Goal: Task Accomplishment & Management: Use online tool/utility

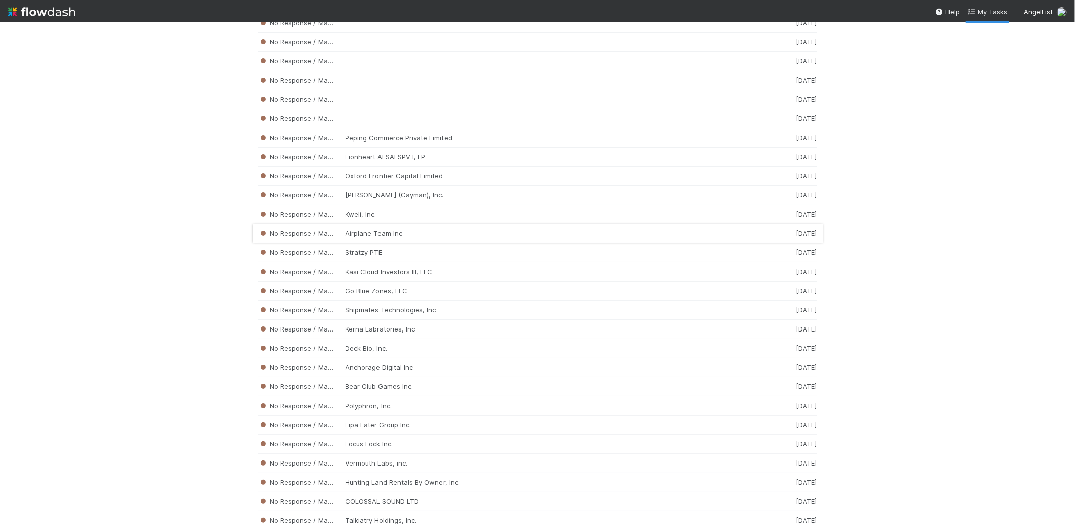
scroll to position [1903, 0]
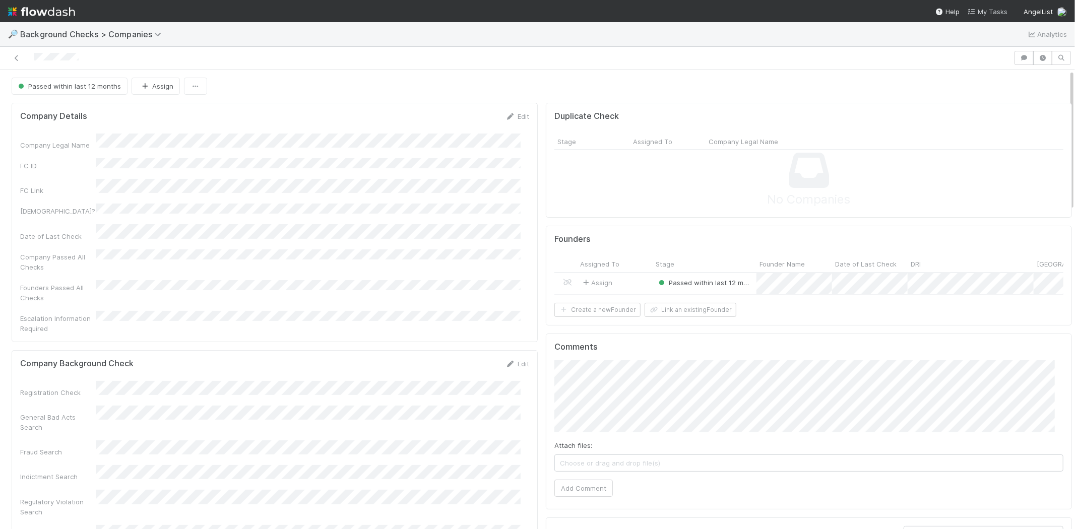
click at [990, 12] on span "My Tasks" at bounding box center [987, 12] width 40 height 8
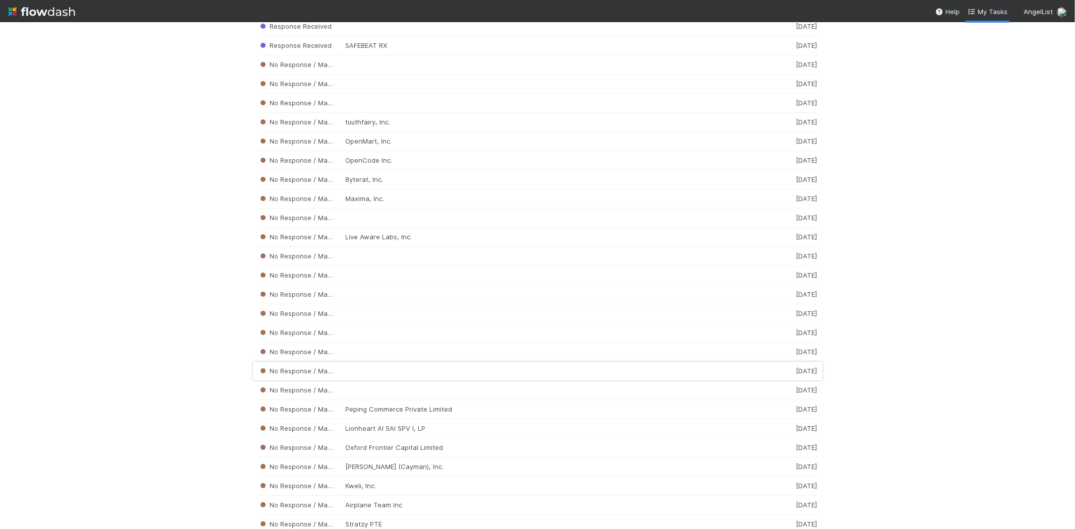
scroll to position [1847, 0]
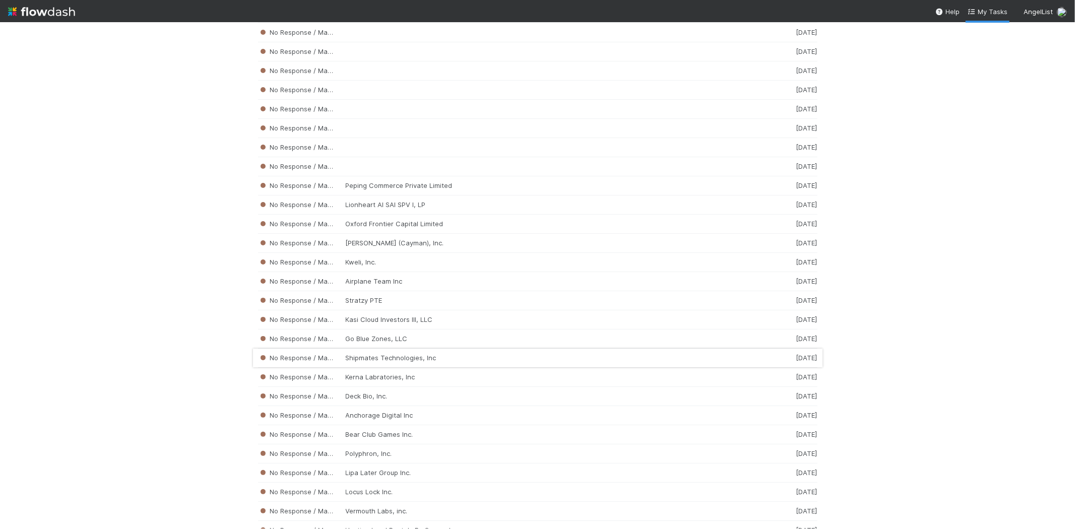
click at [437, 362] on div "No Response / Manual Review Shipmates Technologies, Inc [DATE]" at bounding box center [537, 358] width 559 height 19
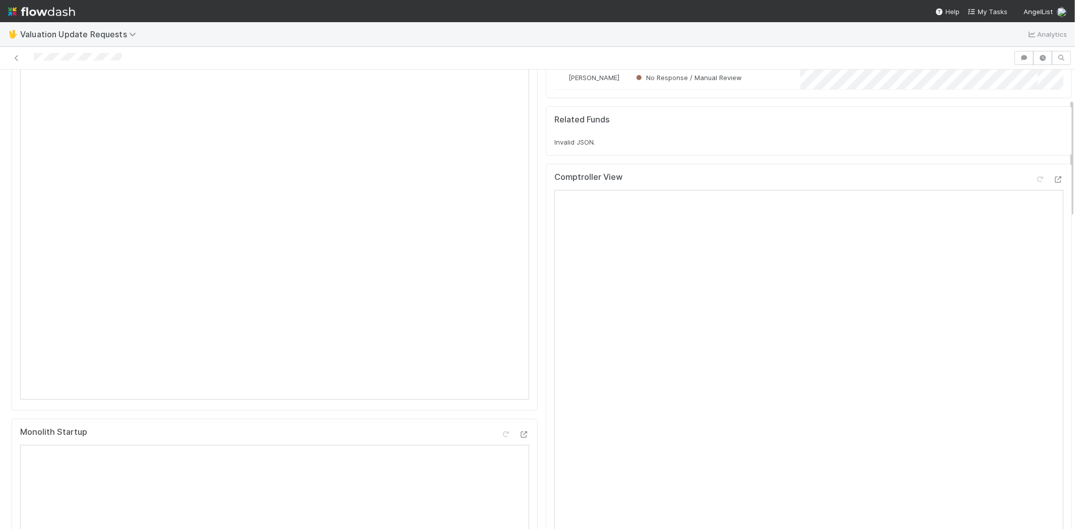
scroll to position [112, 0]
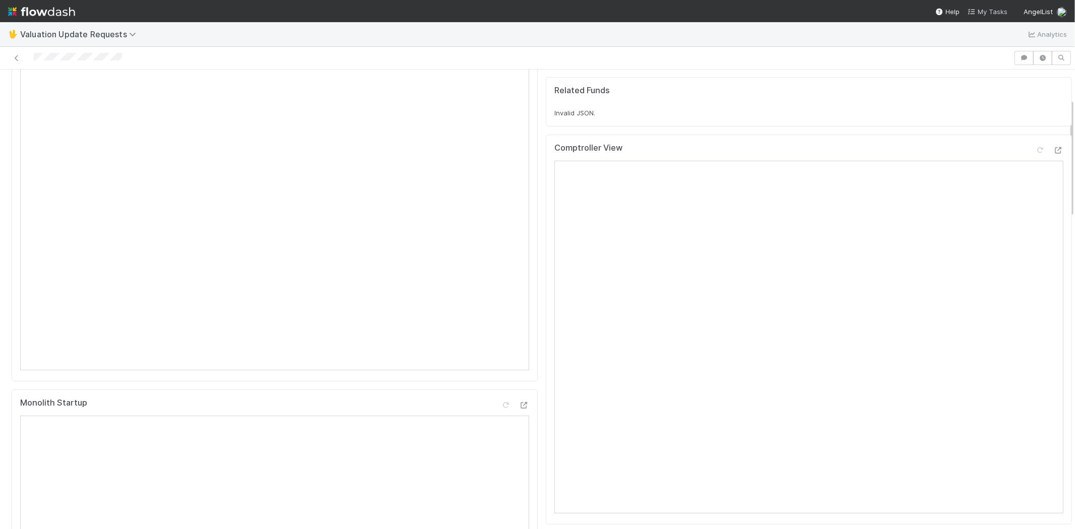
click at [977, 12] on icon at bounding box center [972, 12] width 10 height 7
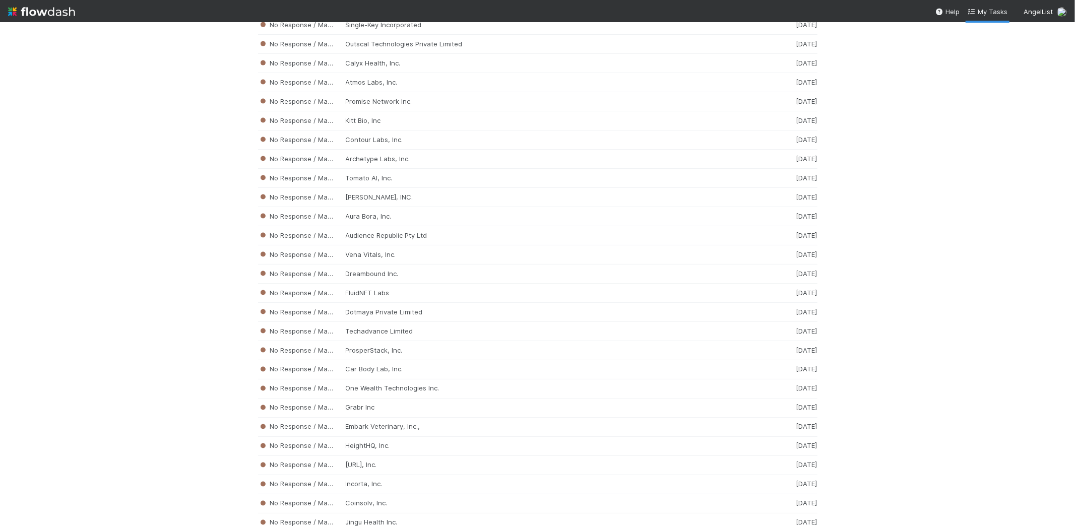
scroll to position [4562, 0]
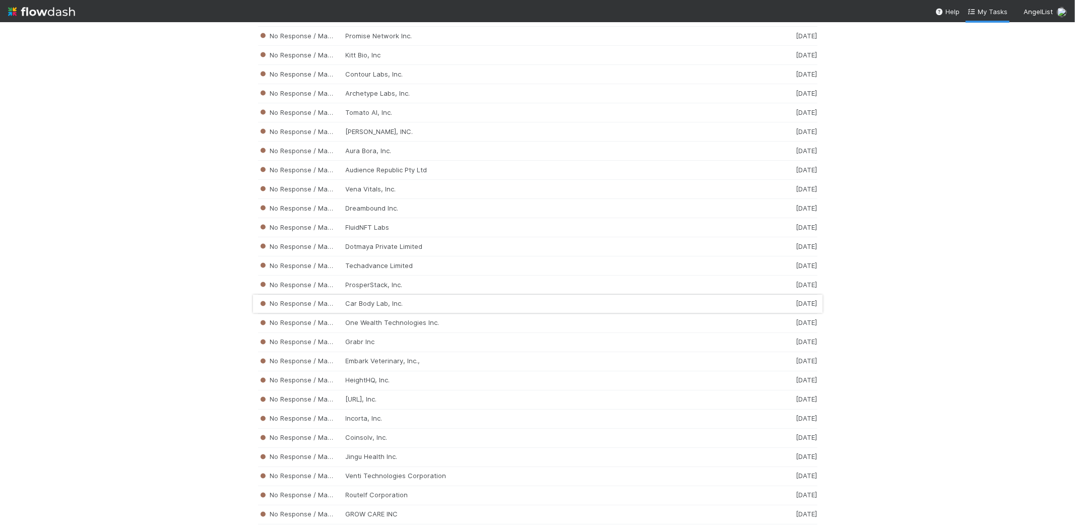
click at [414, 314] on div "No Response / Manual Review Car Body Lab, Inc. [DATE]" at bounding box center [537, 304] width 559 height 19
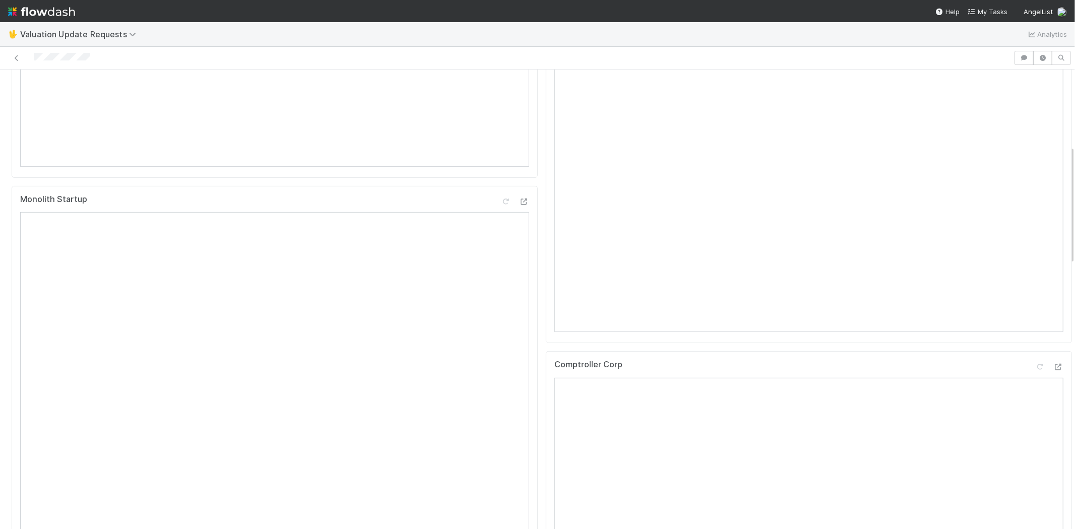
scroll to position [336, 0]
click at [34, 56] on div at bounding box center [506, 58] width 1005 height 14
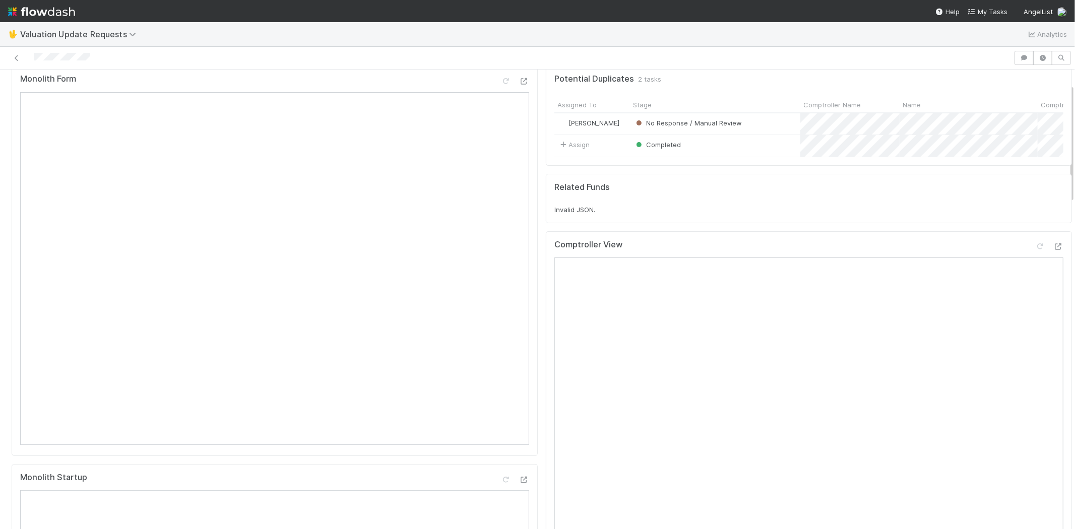
scroll to position [56, 0]
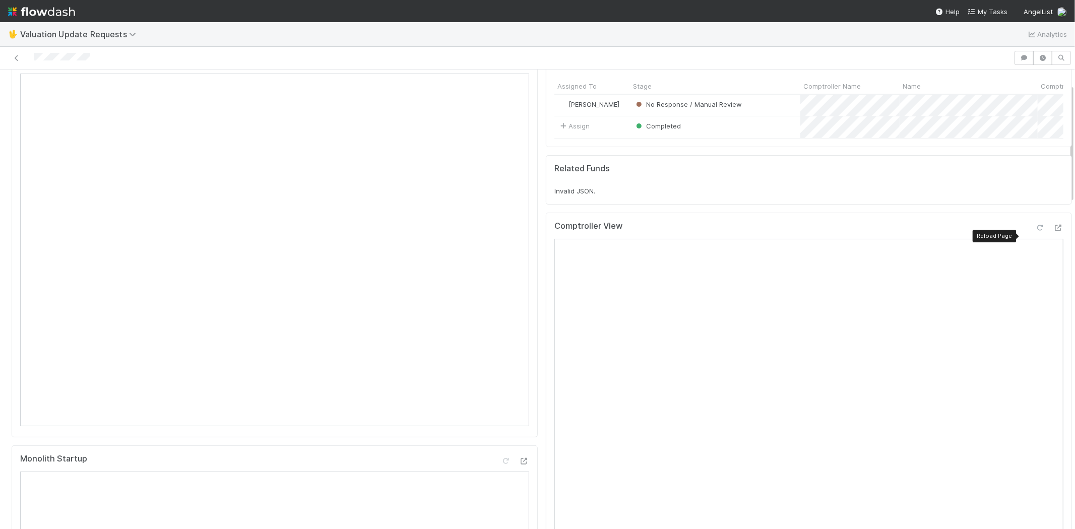
click at [1035, 231] on icon at bounding box center [1040, 228] width 10 height 7
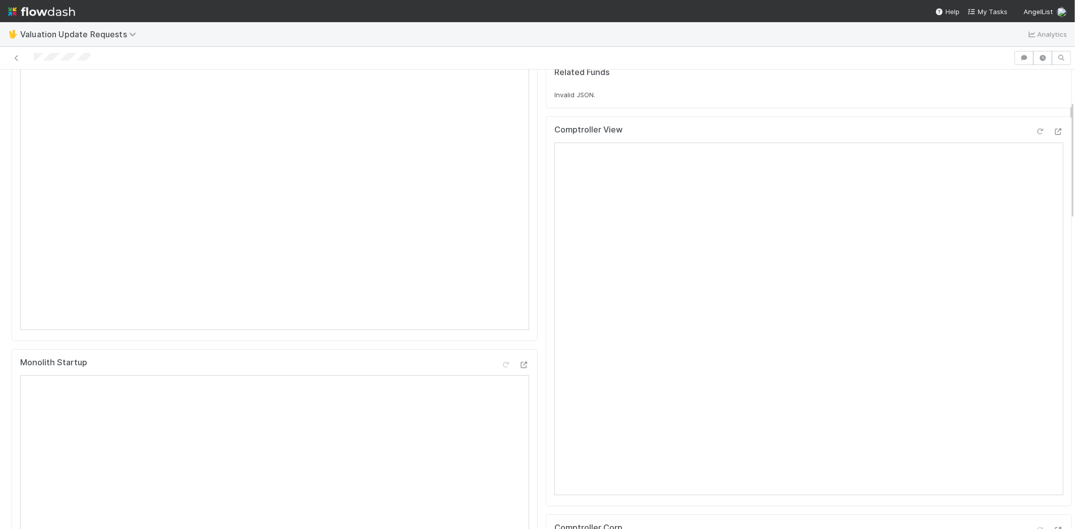
scroll to position [336, 0]
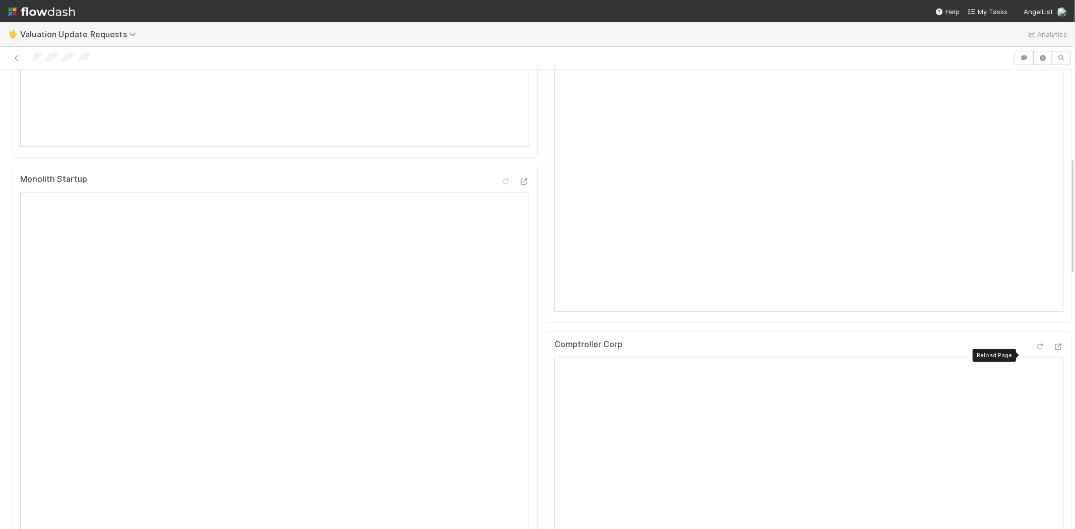
click at [1035, 350] on icon at bounding box center [1040, 347] width 10 height 7
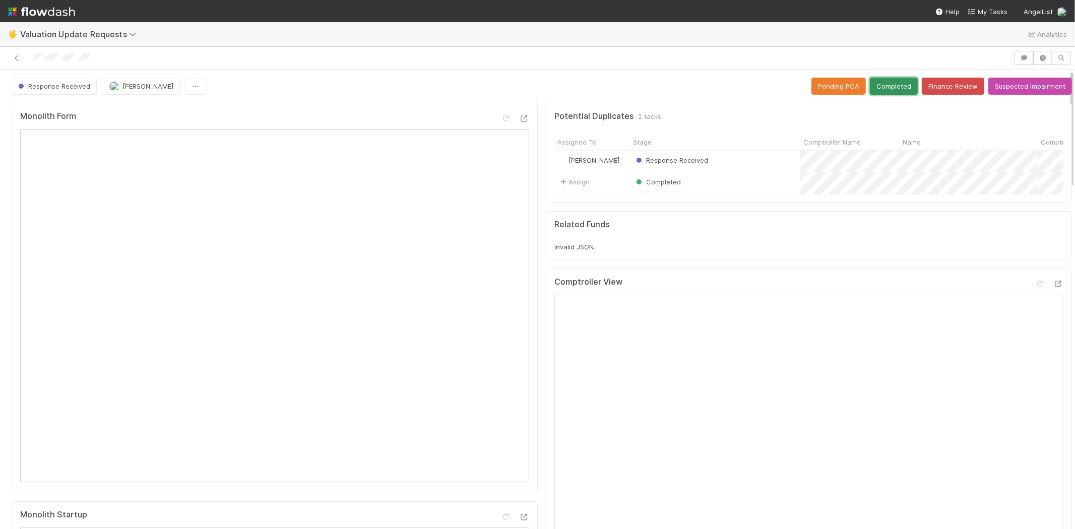
click at [886, 78] on button "Completed" at bounding box center [894, 86] width 48 height 17
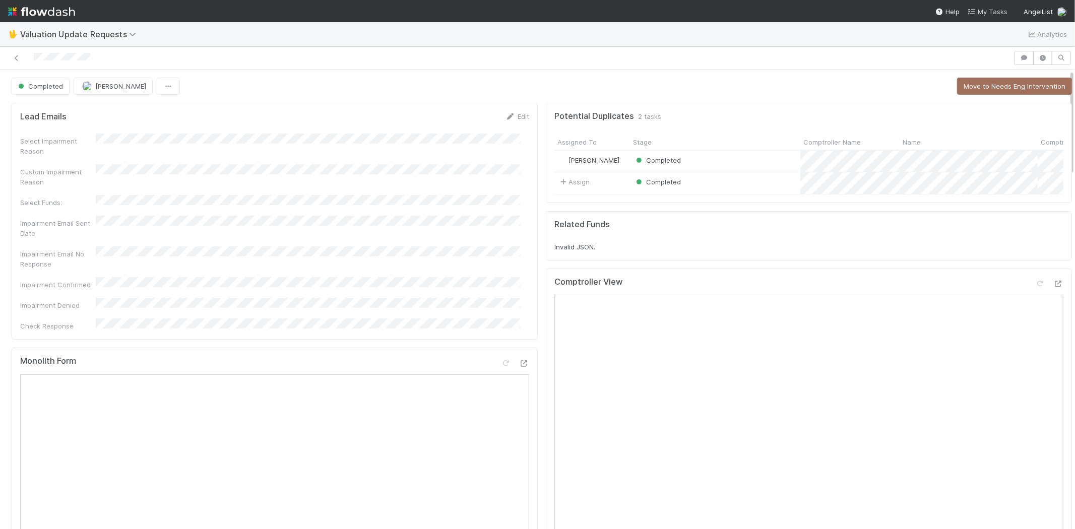
drag, startPoint x: 989, startPoint y: 11, endPoint x: 978, endPoint y: 10, distance: 11.1
click at [989, 11] on span "My Tasks" at bounding box center [987, 12] width 40 height 8
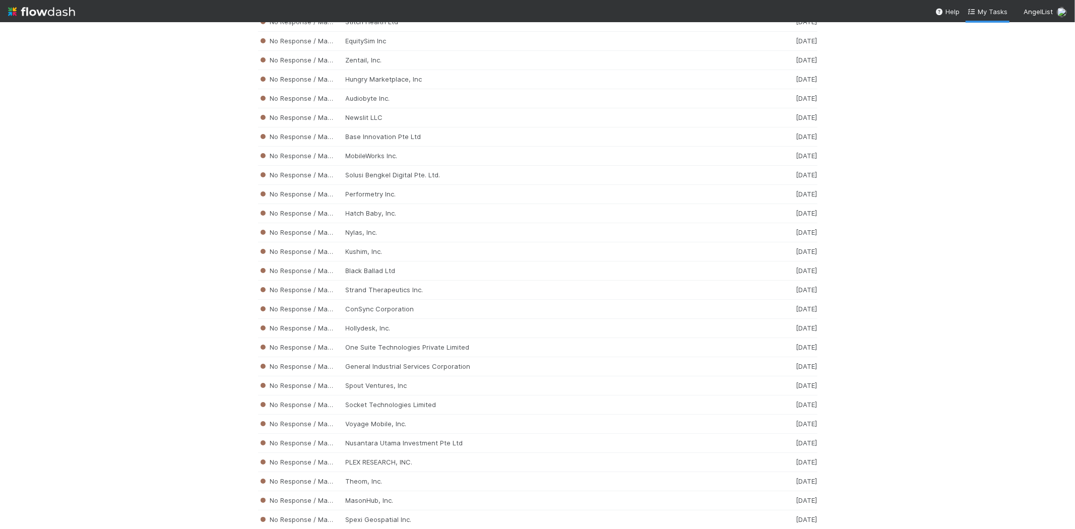
scroll to position [6566, 0]
click at [374, 321] on div "No Response / Manual Review Gatik AI Inc. [DATE]" at bounding box center [537, 311] width 559 height 19
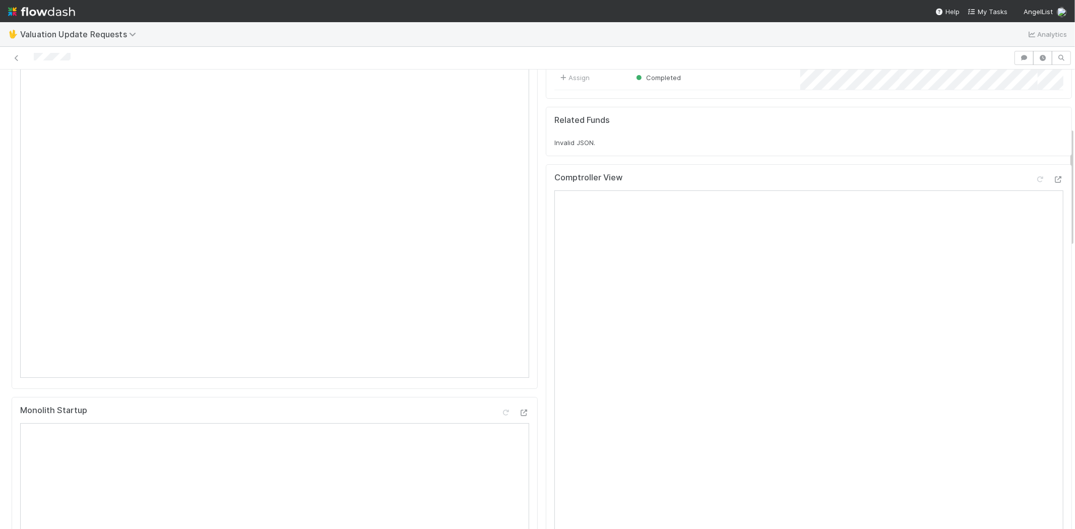
scroll to position [224, 0]
drag, startPoint x: 89, startPoint y: 54, endPoint x: 31, endPoint y: 56, distance: 58.0
click at [31, 56] on div at bounding box center [506, 58] width 1005 height 14
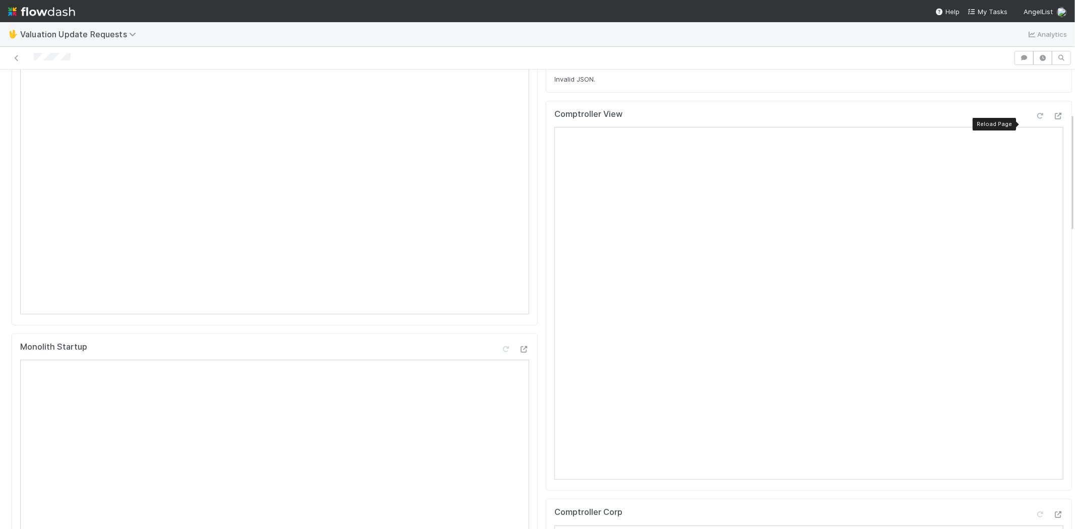
click at [1035, 119] on icon at bounding box center [1040, 116] width 10 height 7
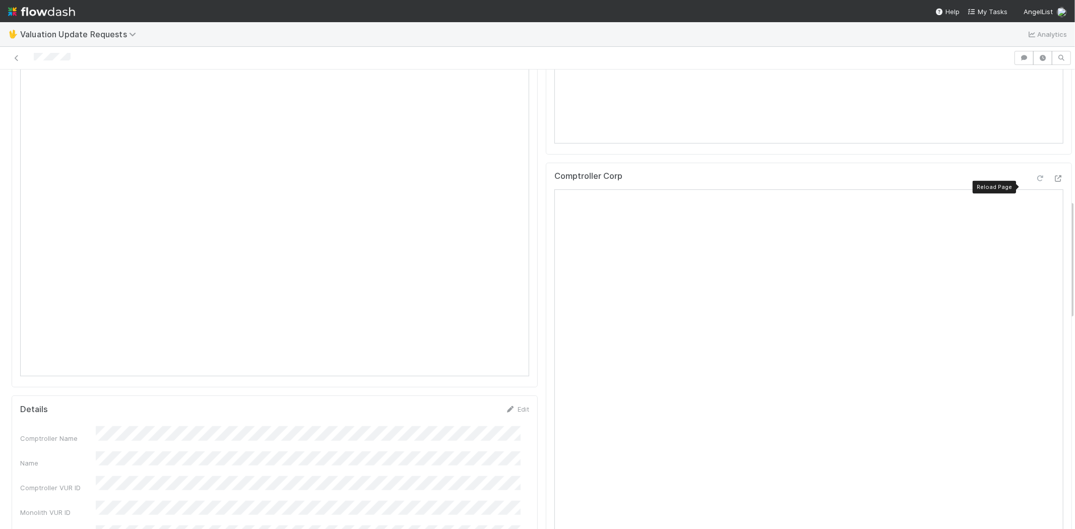
click at [1035, 182] on icon at bounding box center [1040, 178] width 10 height 7
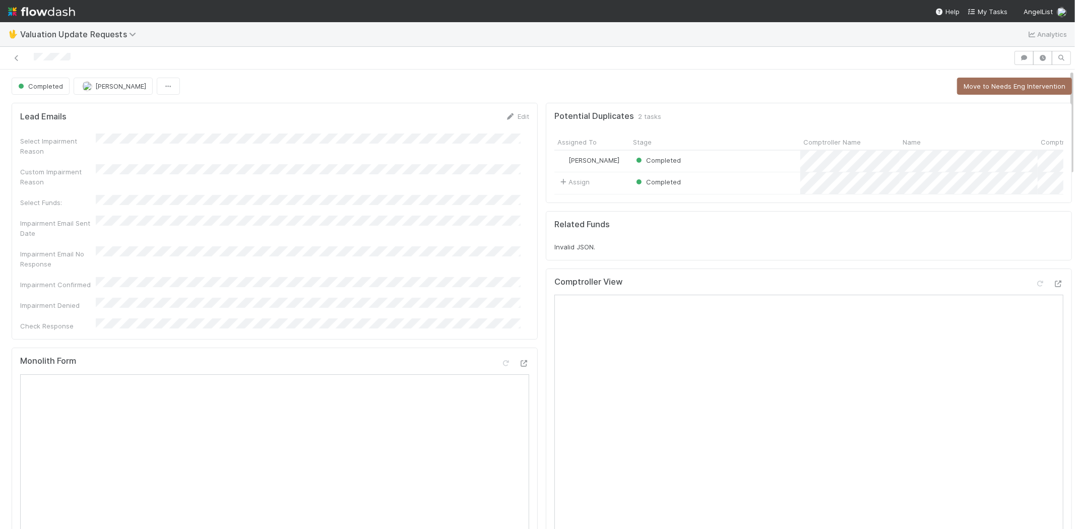
scroll to position [0, 0]
click at [997, 8] on span "My Tasks" at bounding box center [987, 12] width 40 height 8
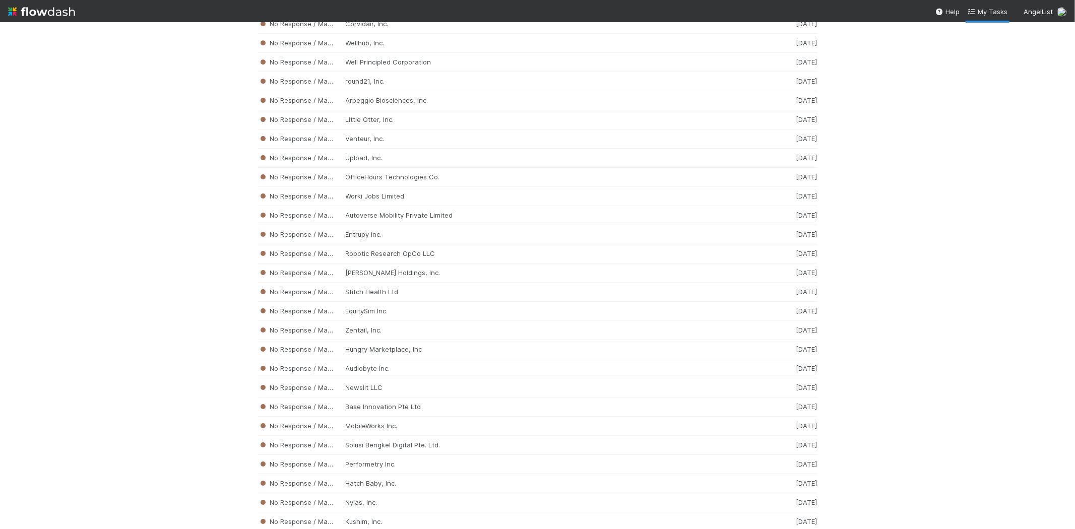
scroll to position [6095, 0]
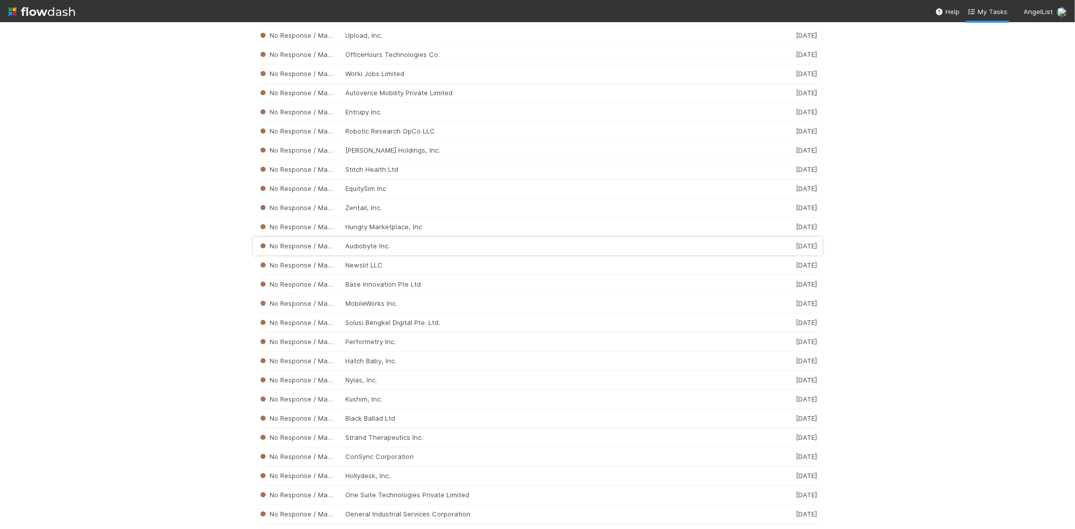
click at [371, 256] on div "No Response / Manual Review Audiobyte Inc. [DATE]" at bounding box center [537, 246] width 559 height 19
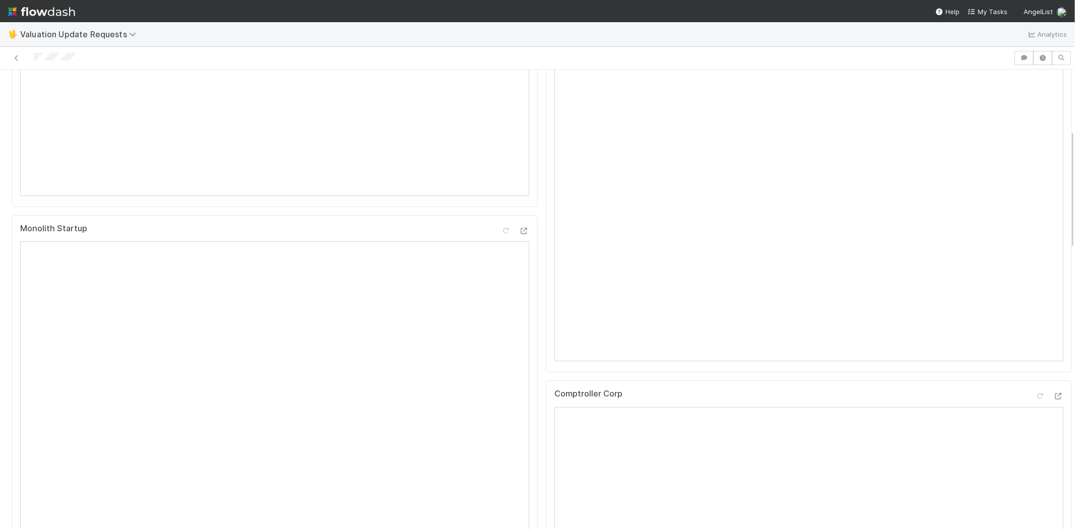
scroll to position [447, 0]
drag, startPoint x: 87, startPoint y: 55, endPoint x: 29, endPoint y: 64, distance: 58.6
click at [29, 64] on div at bounding box center [506, 58] width 1005 height 14
click at [83, 58] on div at bounding box center [506, 58] width 1005 height 14
drag, startPoint x: 87, startPoint y: 57, endPoint x: 32, endPoint y: 61, distance: 54.6
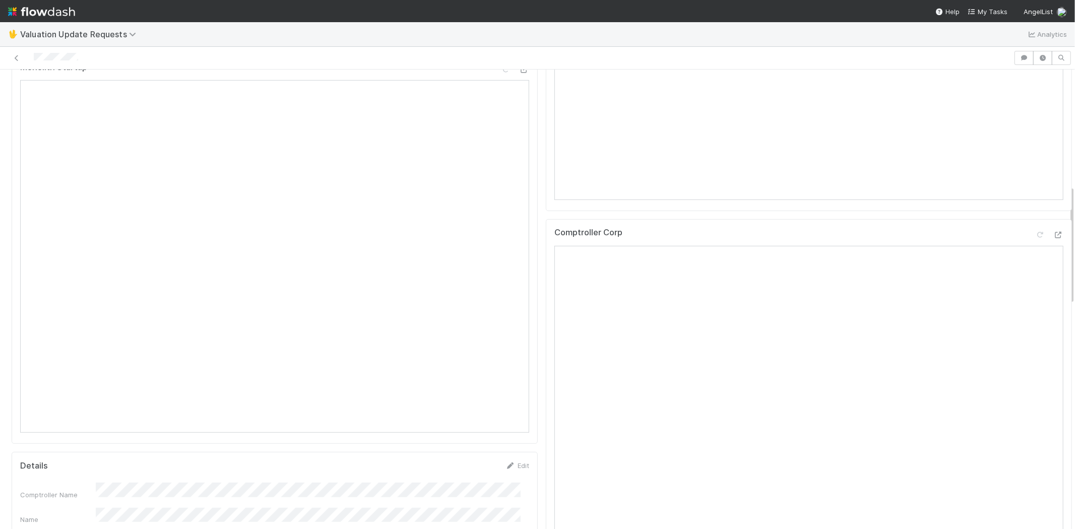
click at [32, 61] on div at bounding box center [506, 58] width 1005 height 14
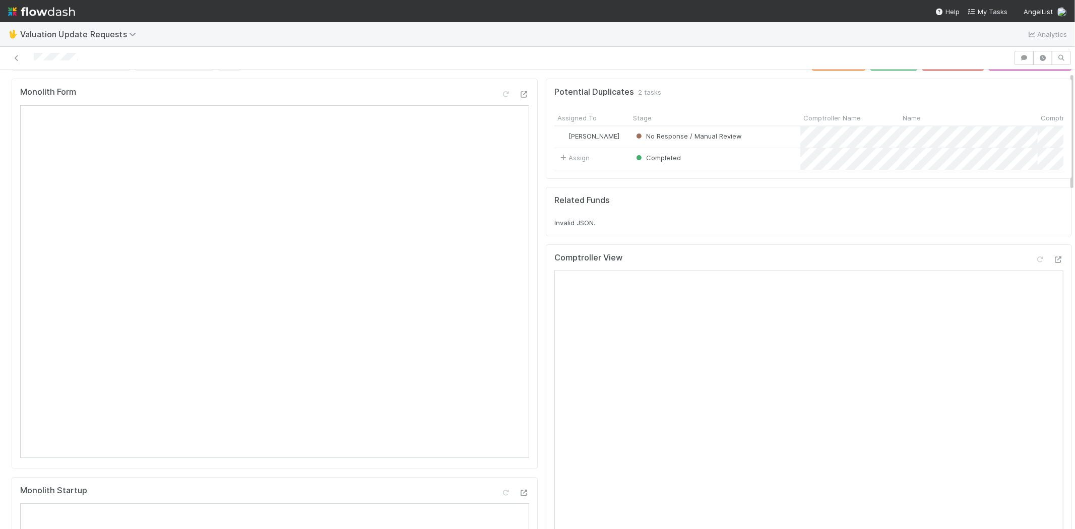
scroll to position [0, 0]
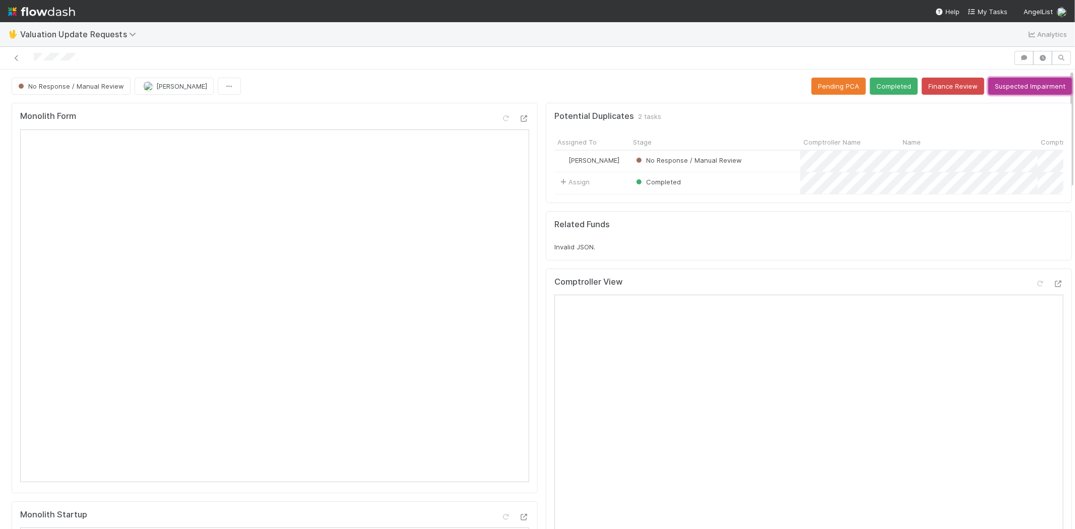
click at [1017, 87] on button "Suspected Impairment" at bounding box center [1030, 86] width 84 height 17
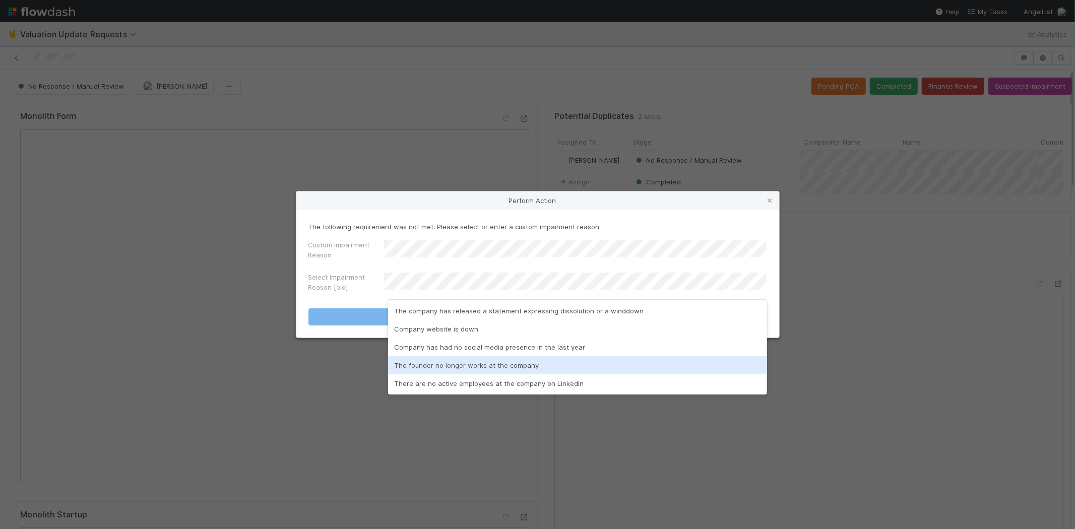
click at [445, 362] on div "The founder no longer works at the company" at bounding box center [577, 365] width 379 height 18
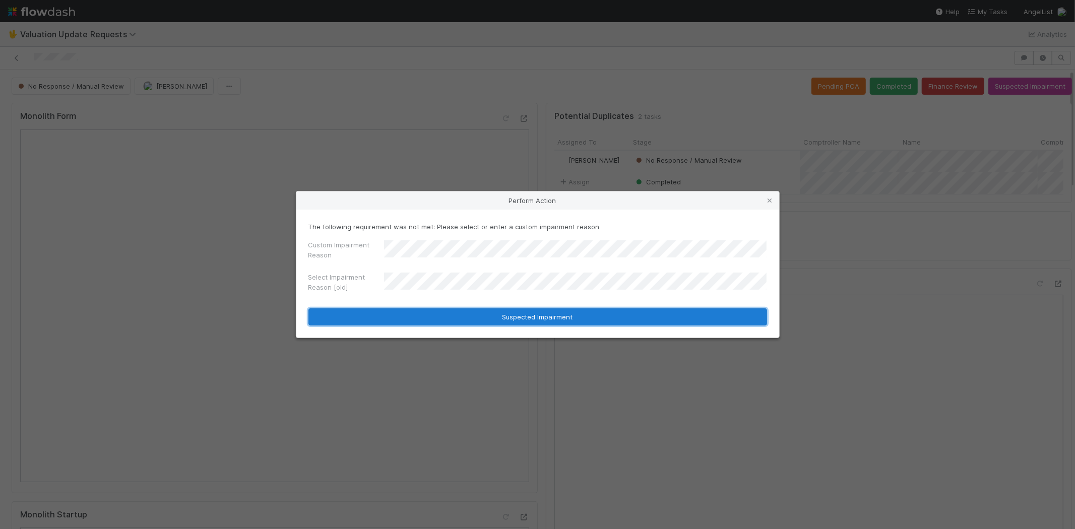
click at [515, 316] on button "Suspected Impairment" at bounding box center [537, 316] width 459 height 17
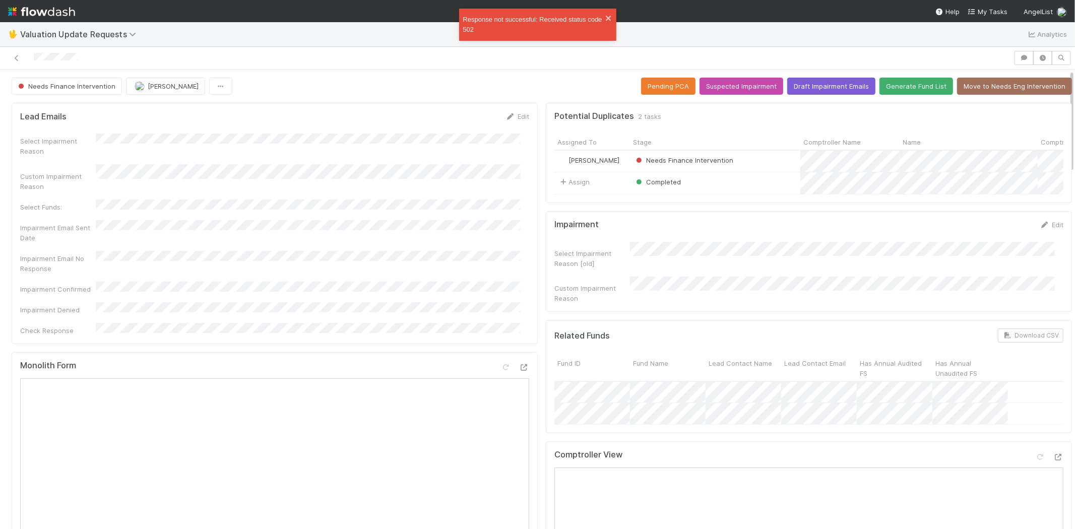
drag, startPoint x: 91, startPoint y: 53, endPoint x: 33, endPoint y: 56, distance: 58.5
click at [33, 56] on div at bounding box center [506, 58] width 1005 height 14
click at [987, 13] on span "My Tasks" at bounding box center [987, 12] width 40 height 8
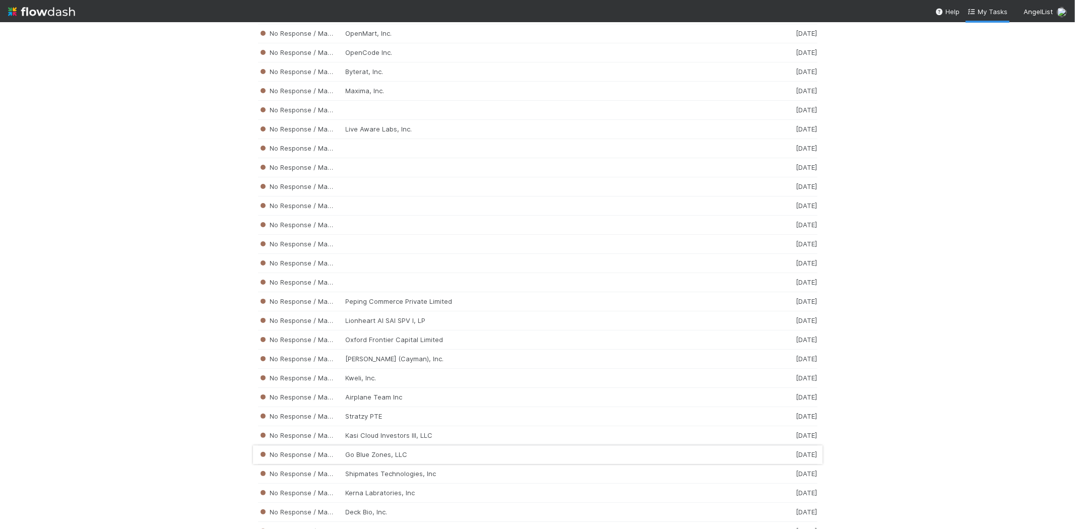
scroll to position [1847, 0]
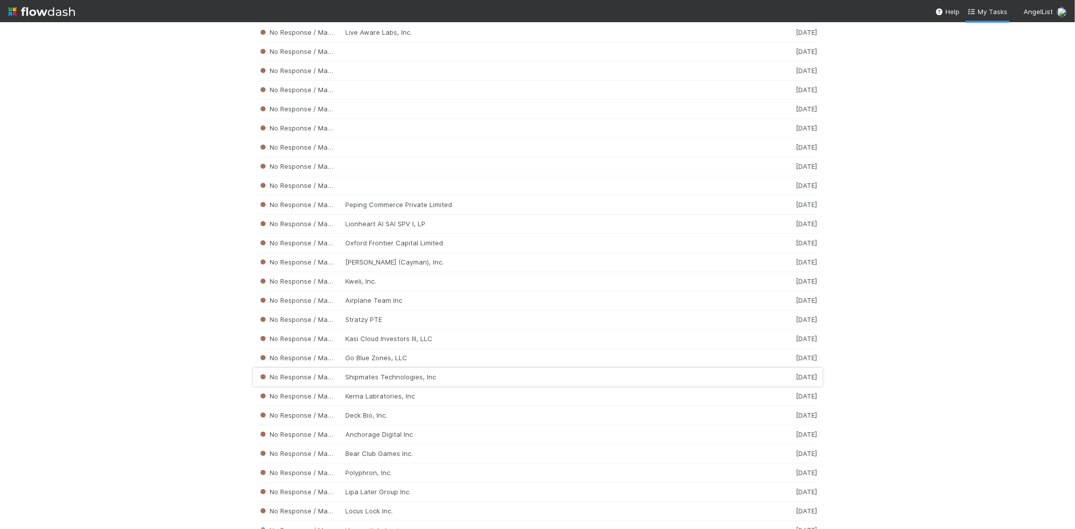
click at [425, 383] on div "No Response / Manual Review Shipmates Technologies, Inc [DATE]" at bounding box center [537, 377] width 559 height 19
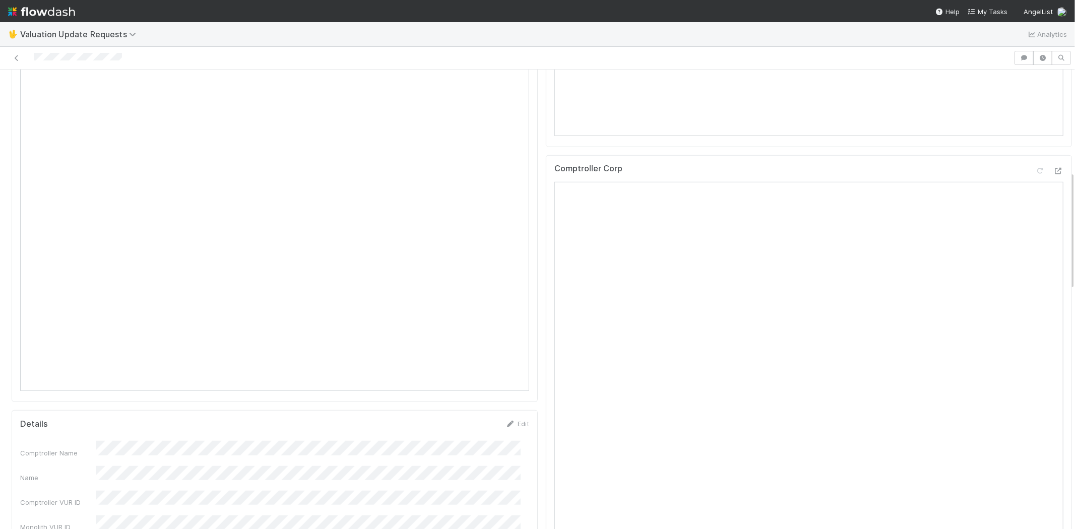
scroll to position [560, 0]
click at [85, 59] on div at bounding box center [506, 58] width 1005 height 14
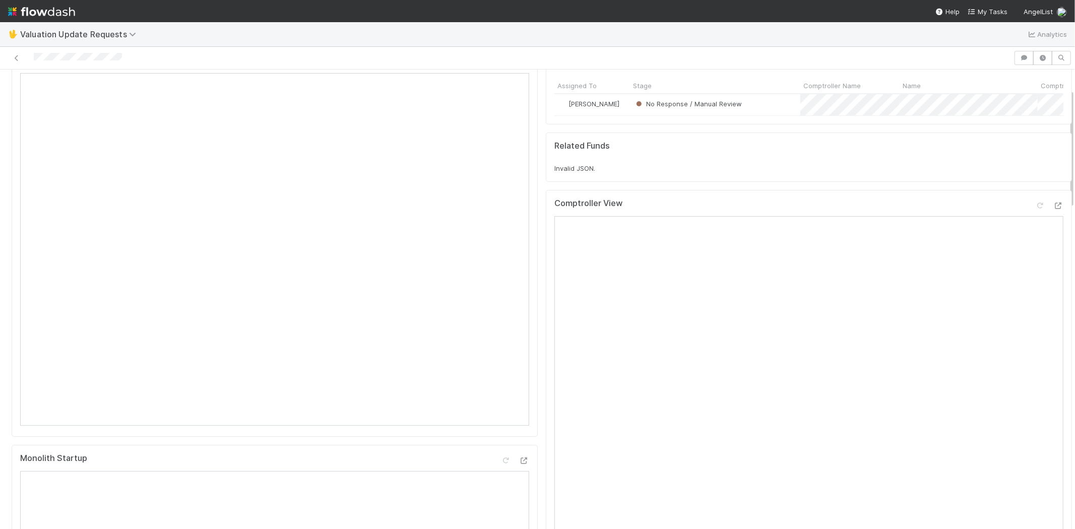
scroll to position [56, 0]
drag, startPoint x: 129, startPoint y: 58, endPoint x: 32, endPoint y: 62, distance: 97.4
click at [32, 62] on div at bounding box center [506, 58] width 1005 height 14
click at [133, 60] on div at bounding box center [506, 58] width 1005 height 14
click at [35, 56] on div at bounding box center [506, 58] width 1005 height 14
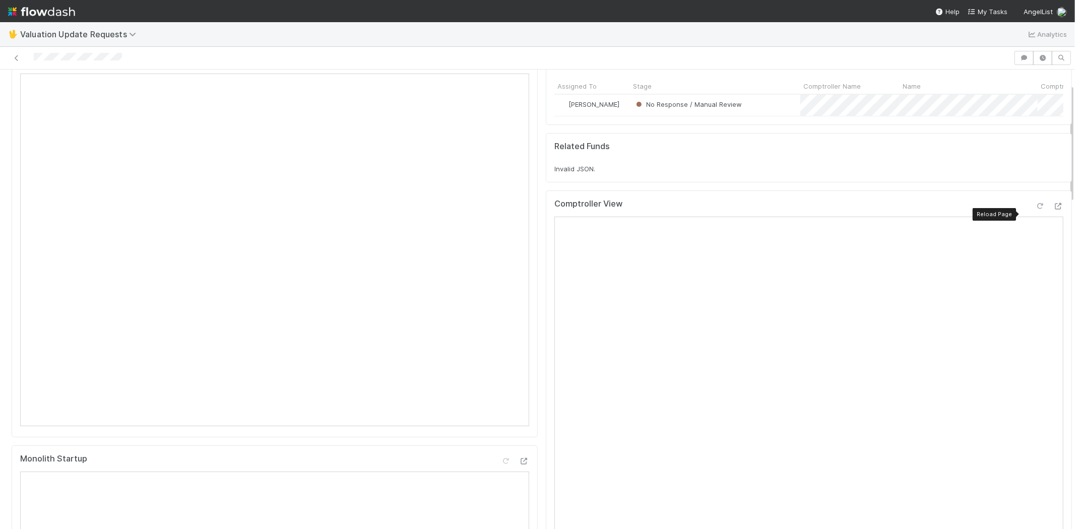
click at [1035, 210] on icon at bounding box center [1040, 206] width 10 height 7
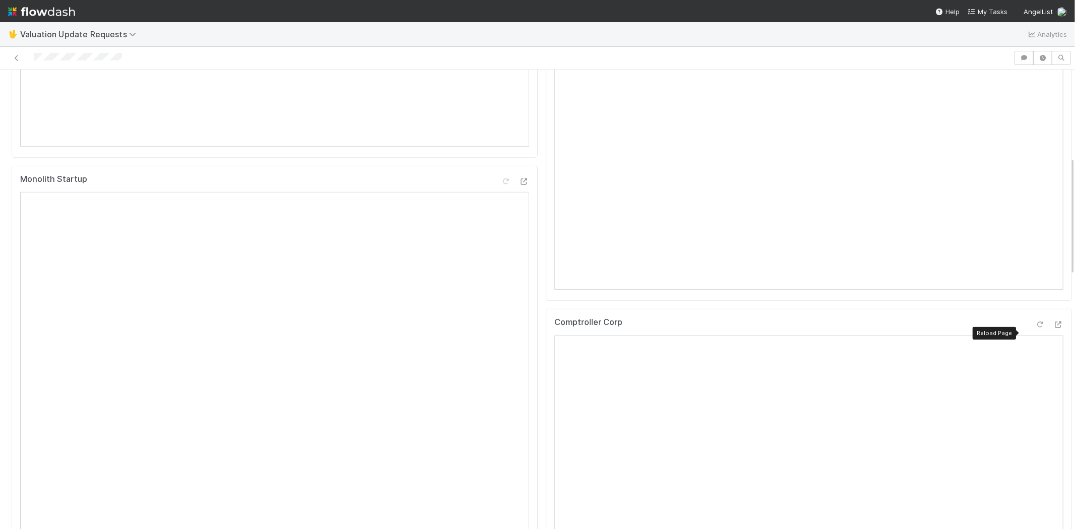
click at [1035, 328] on div at bounding box center [1040, 324] width 10 height 10
click at [1035, 328] on icon at bounding box center [1040, 324] width 10 height 7
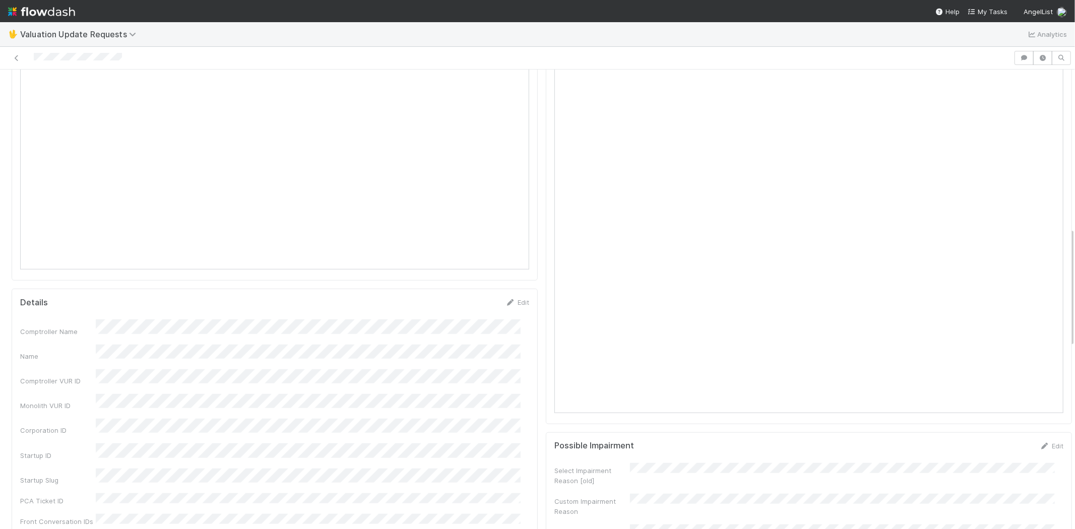
scroll to position [8, 0]
click at [998, 8] on span "My Tasks" at bounding box center [987, 12] width 40 height 8
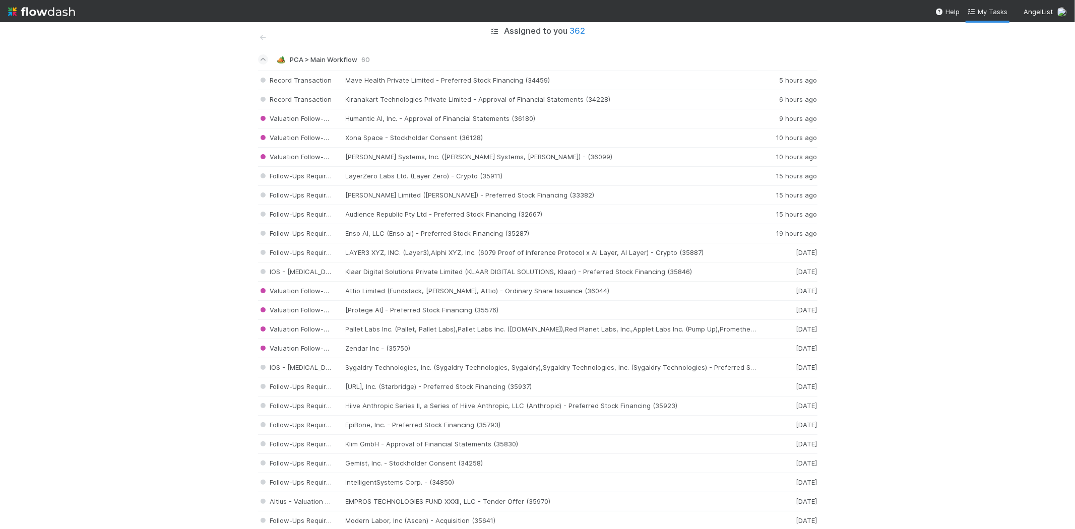
click at [689, 16] on nav "Help My Tasks AngelList" at bounding box center [537, 11] width 1075 height 22
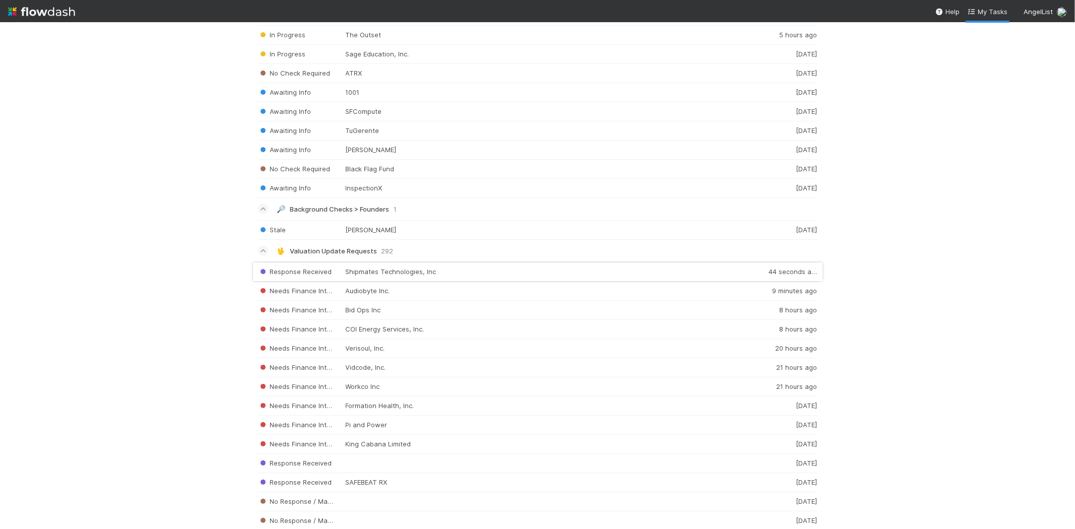
click at [405, 274] on div "Response Received Shipmates Technologies, Inc 44 seconds ago" at bounding box center [537, 272] width 559 height 20
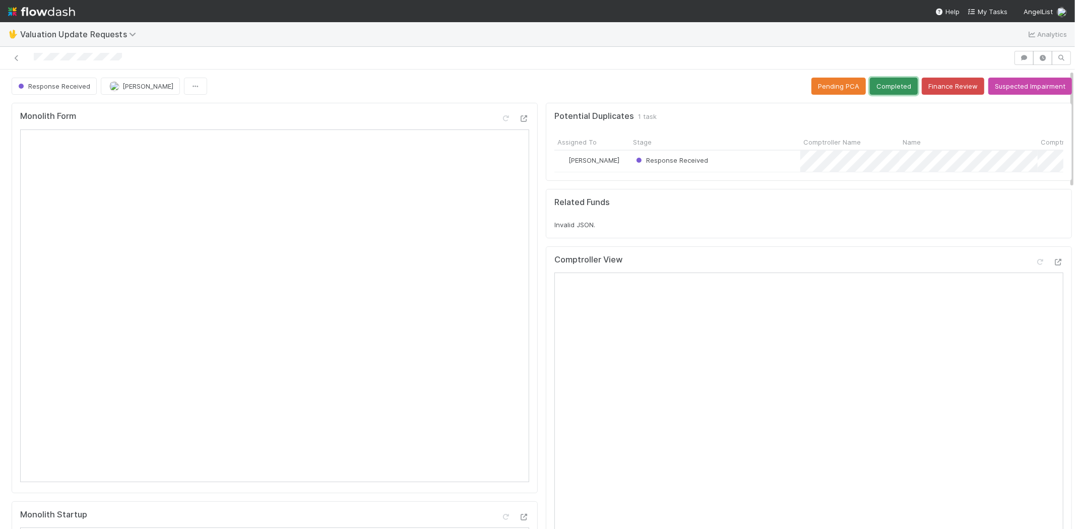
click at [870, 89] on button "Completed" at bounding box center [894, 86] width 48 height 17
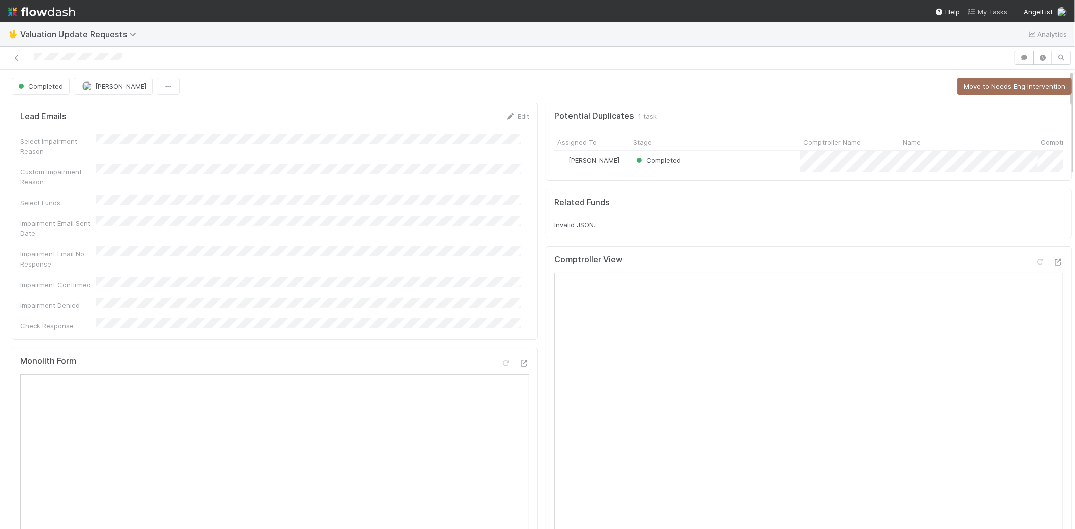
click at [992, 11] on span "My Tasks" at bounding box center [987, 12] width 40 height 8
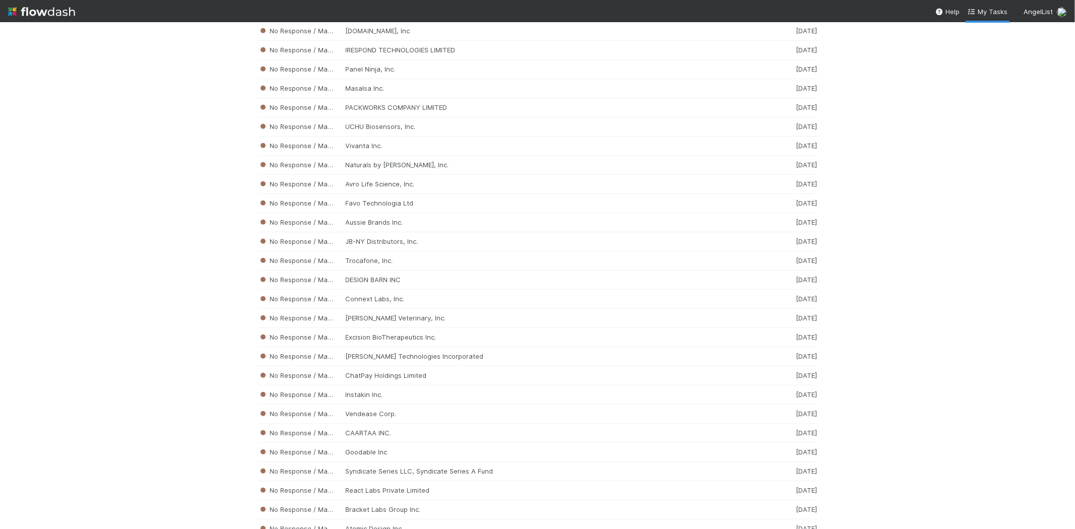
scroll to position [5425, 0]
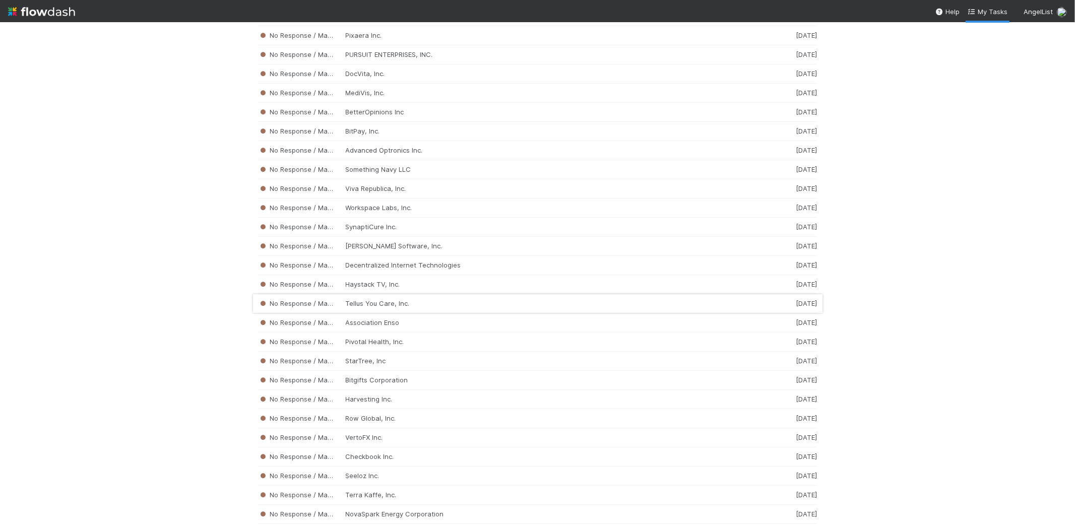
click at [397, 313] on div "No Response / Manual Review Tellus You Care, Inc. [DATE]" at bounding box center [537, 303] width 559 height 19
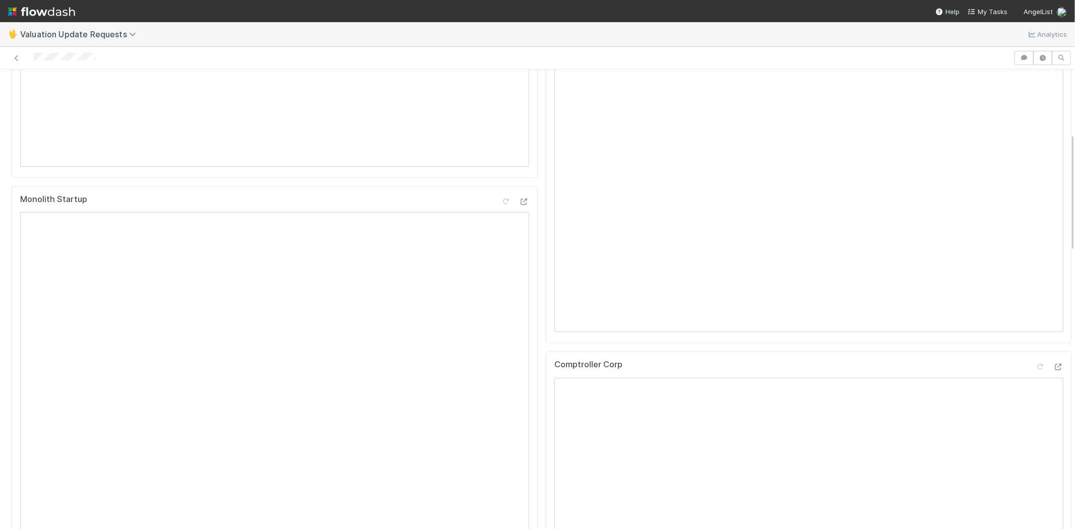
scroll to position [391, 0]
click at [33, 58] on div at bounding box center [506, 58] width 1005 height 14
click at [143, 53] on div at bounding box center [506, 58] width 1005 height 14
click at [521, 268] on div "Monolith Startup" at bounding box center [275, 305] width 526 height 390
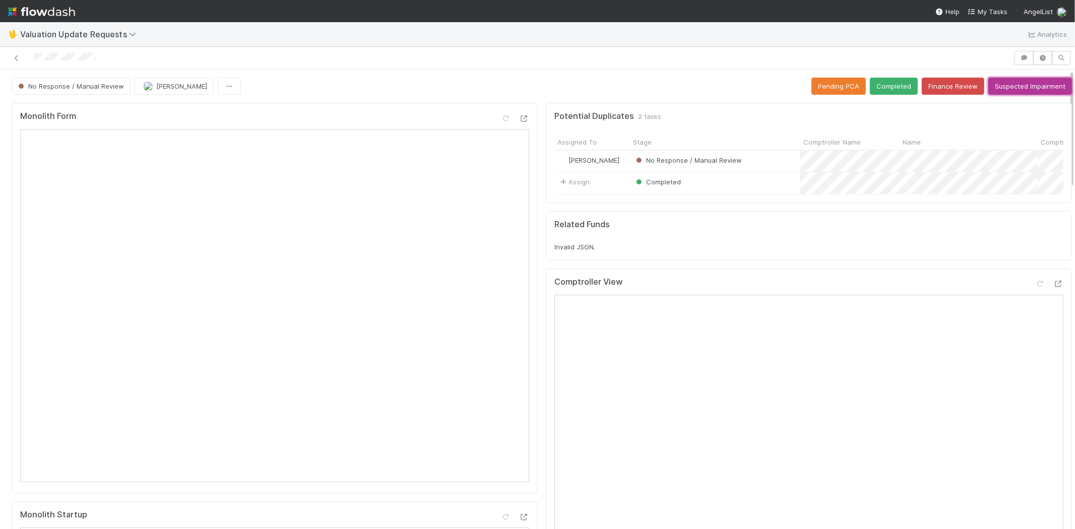
click at [1001, 85] on button "Suspected Impairment" at bounding box center [1030, 86] width 84 height 17
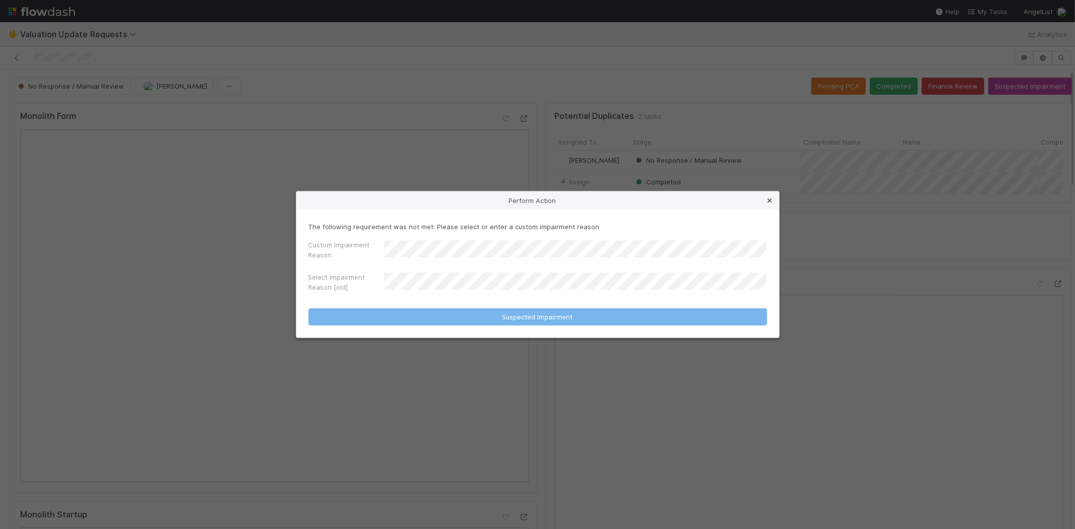
click at [771, 200] on icon at bounding box center [770, 201] width 10 height 7
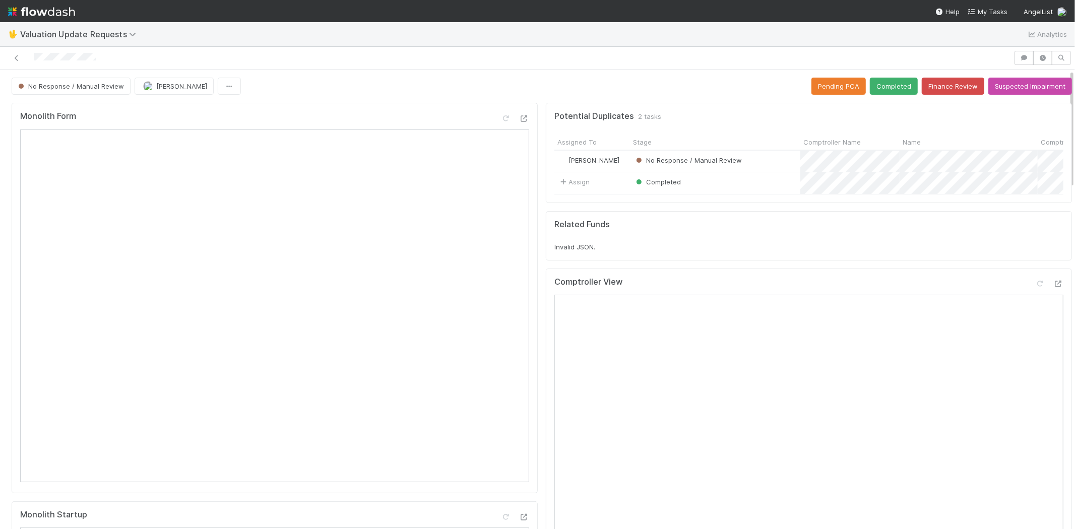
click at [34, 61] on div at bounding box center [506, 58] width 1005 height 14
click at [1035, 287] on icon at bounding box center [1040, 284] width 10 height 7
click at [874, 85] on button "Completed" at bounding box center [894, 86] width 48 height 17
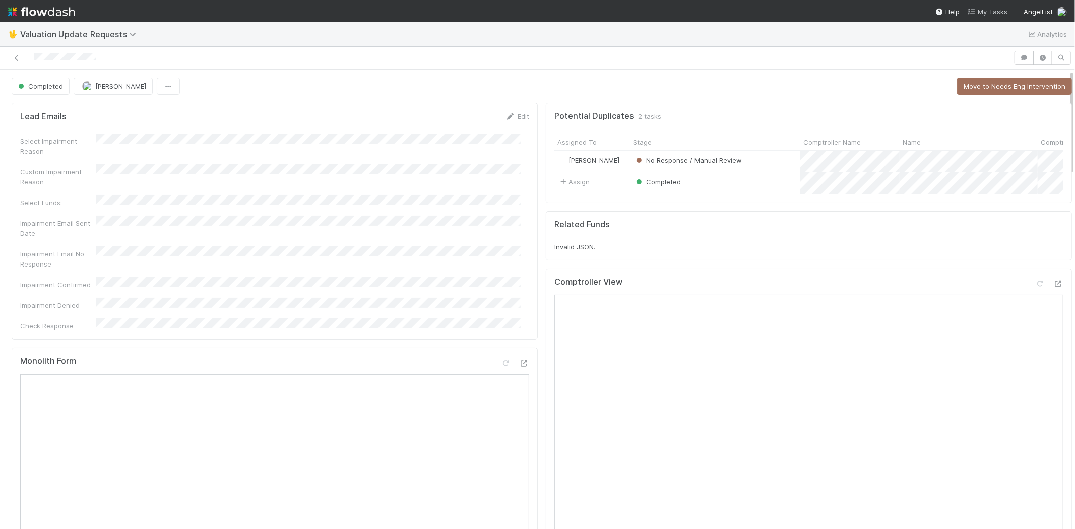
click at [988, 8] on span "My Tasks" at bounding box center [987, 12] width 40 height 8
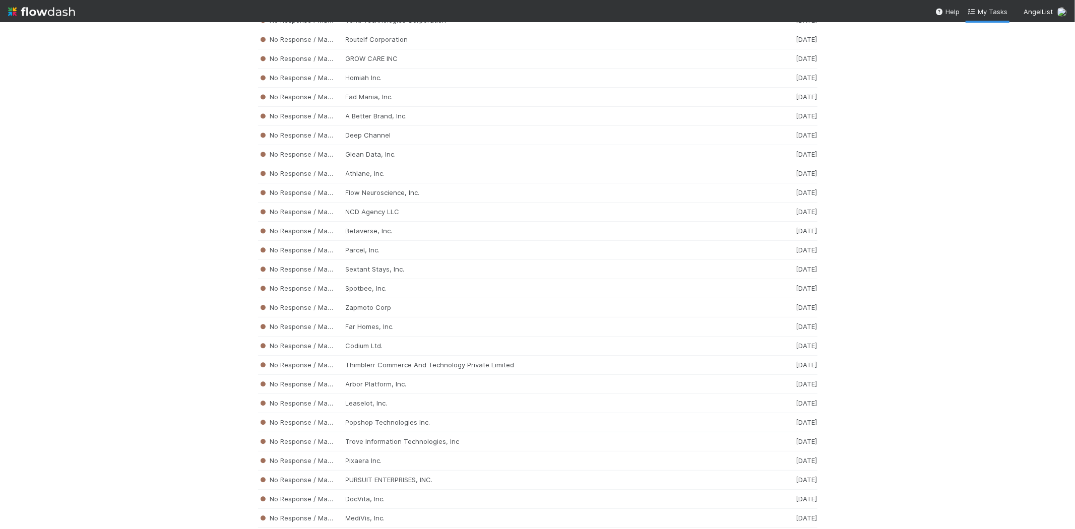
scroll to position [5042, 0]
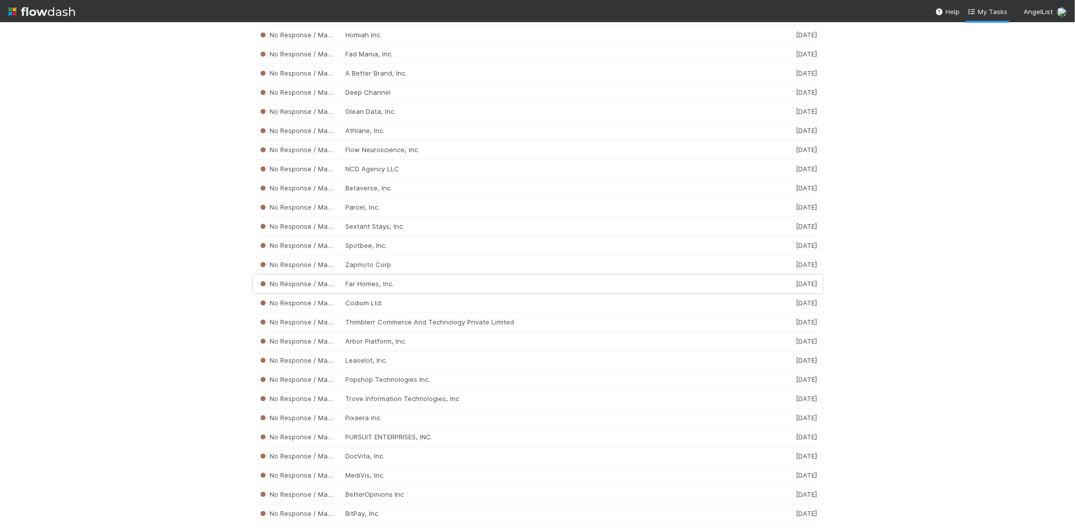
click at [400, 294] on div "No Response / Manual Review Far Homes, Inc. [DATE]" at bounding box center [537, 284] width 559 height 19
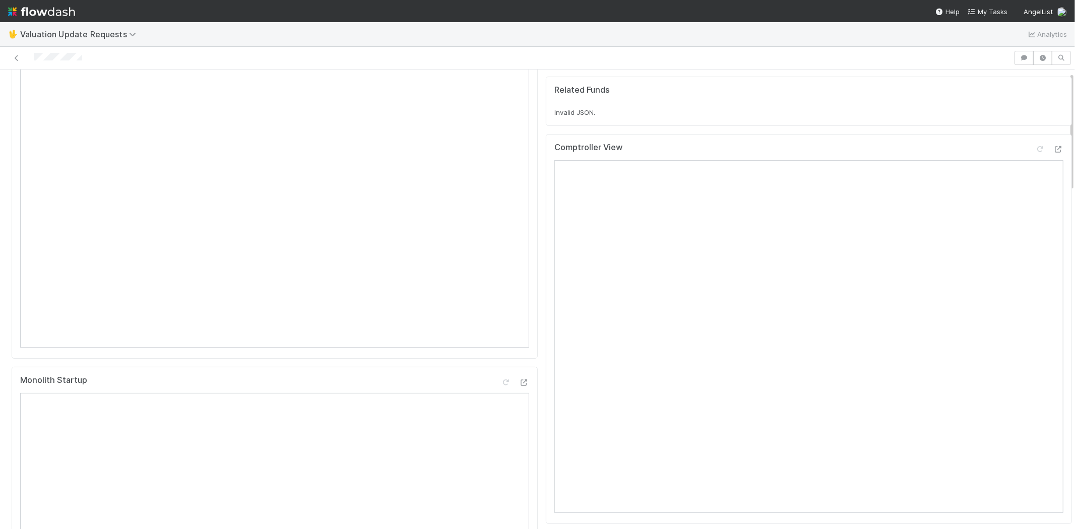
scroll to position [280, 0]
drag, startPoint x: 85, startPoint y: 56, endPoint x: 52, endPoint y: 66, distance: 34.1
click at [29, 60] on div at bounding box center [506, 58] width 1005 height 14
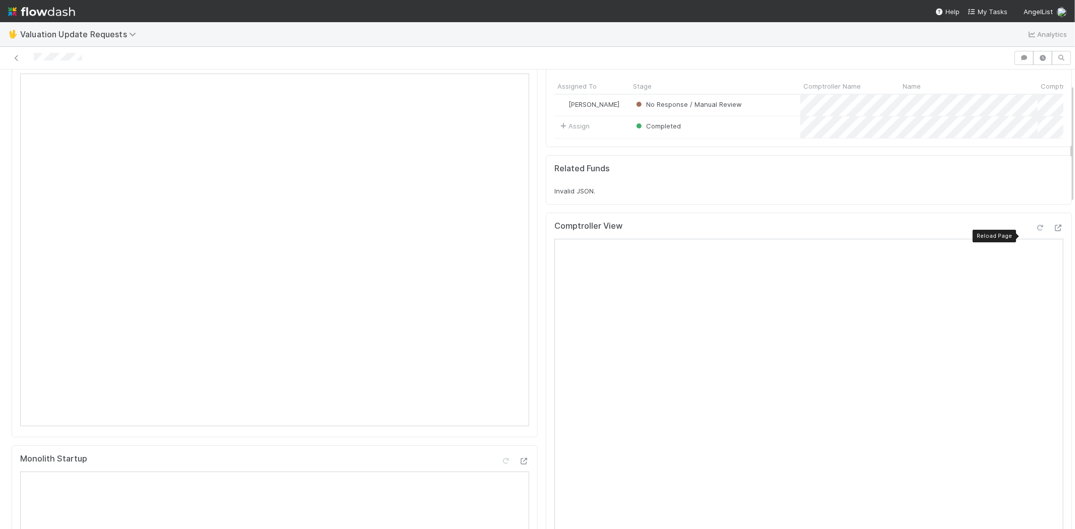
click at [1035, 231] on icon at bounding box center [1040, 228] width 10 height 7
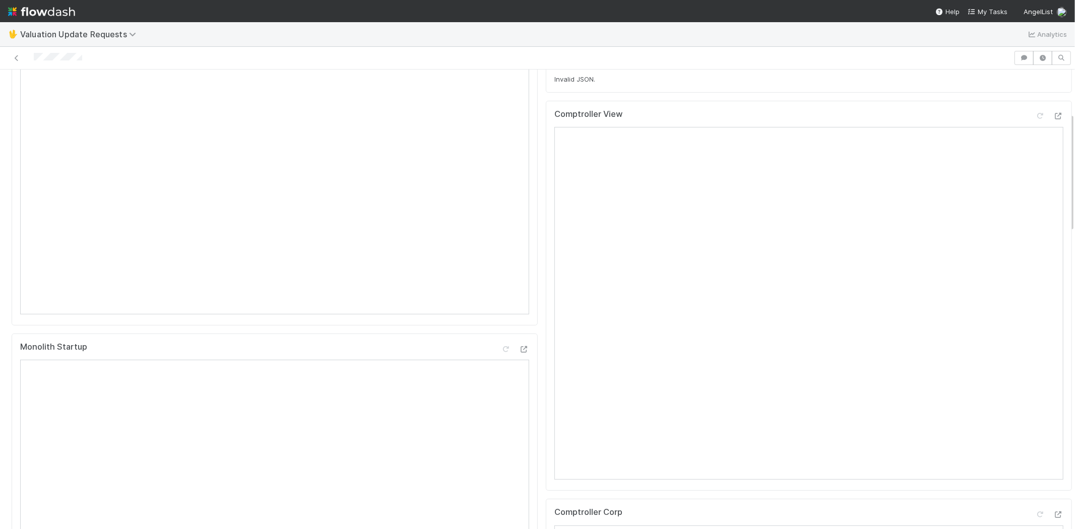
click at [102, 58] on div at bounding box center [506, 58] width 1005 height 14
click at [38, 57] on div at bounding box center [506, 58] width 1005 height 14
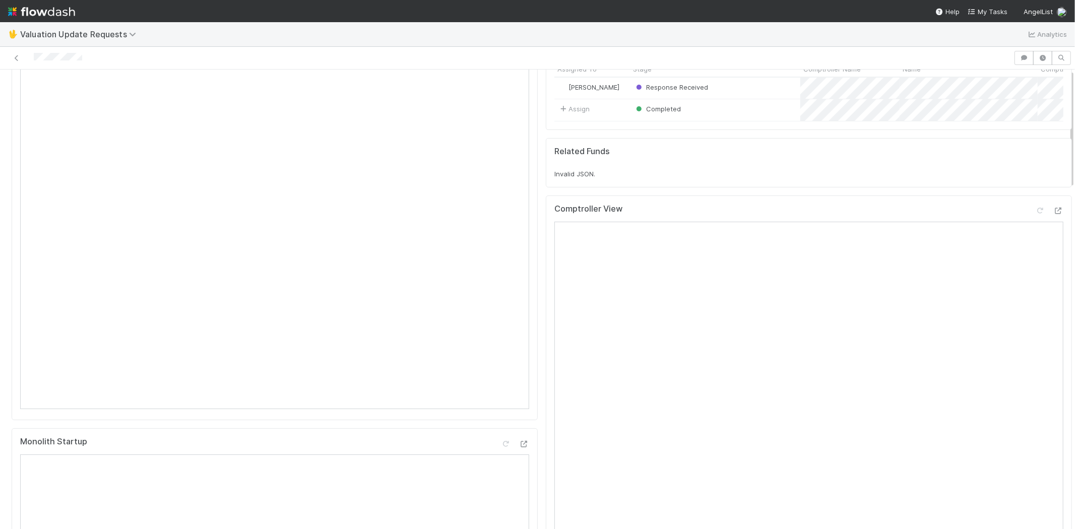
scroll to position [0, 0]
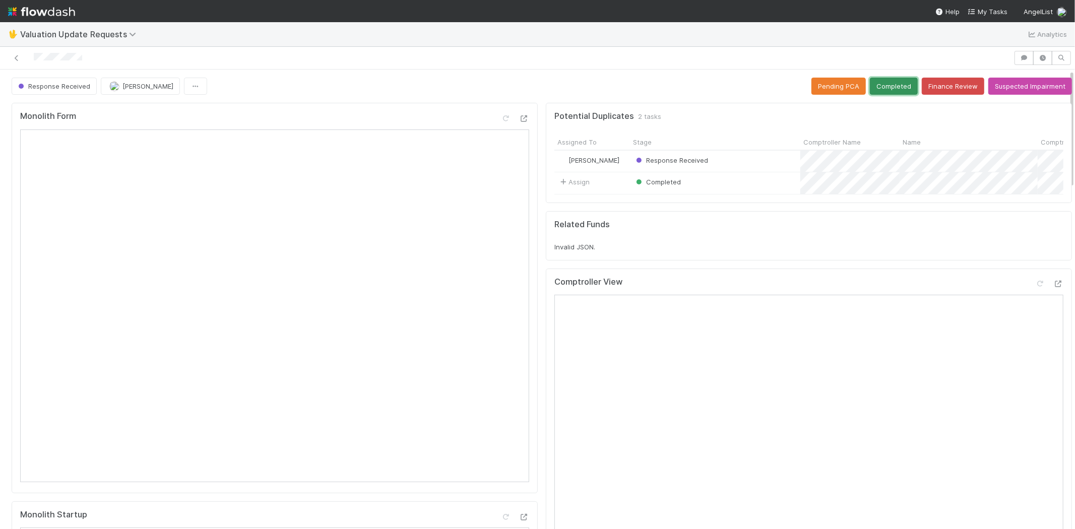
drag, startPoint x: 883, startPoint y: 86, endPoint x: 894, endPoint y: 239, distance: 153.6
click at [884, 86] on button "Completed" at bounding box center [894, 86] width 48 height 17
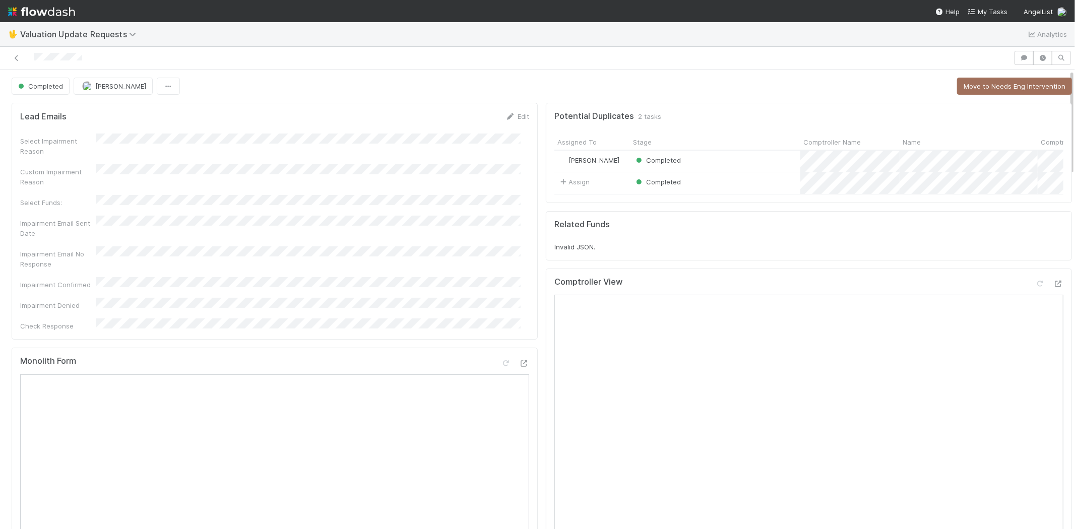
drag, startPoint x: 992, startPoint y: 13, endPoint x: 944, endPoint y: 42, distance: 55.7
click at [992, 13] on span "My Tasks" at bounding box center [987, 12] width 40 height 8
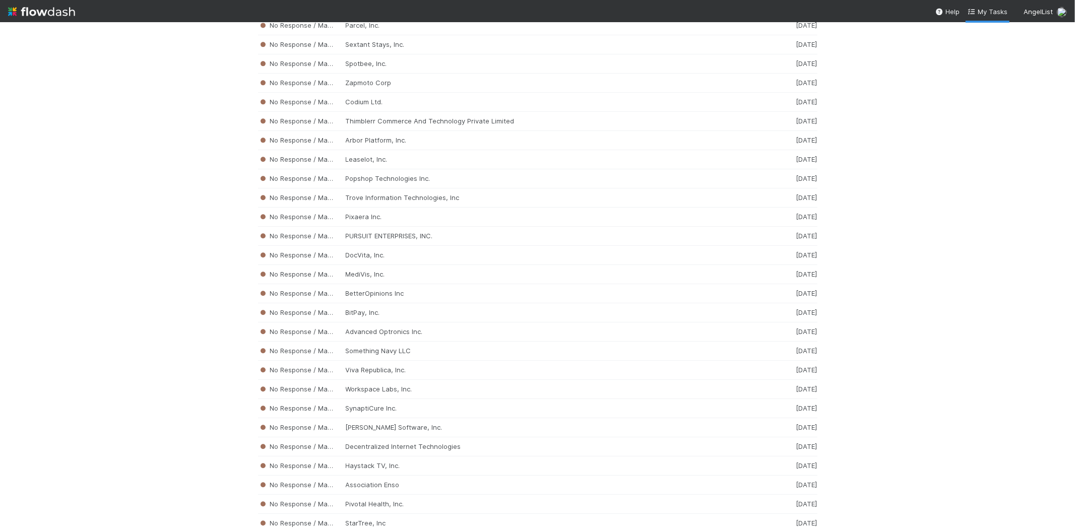
scroll to position [5370, 0]
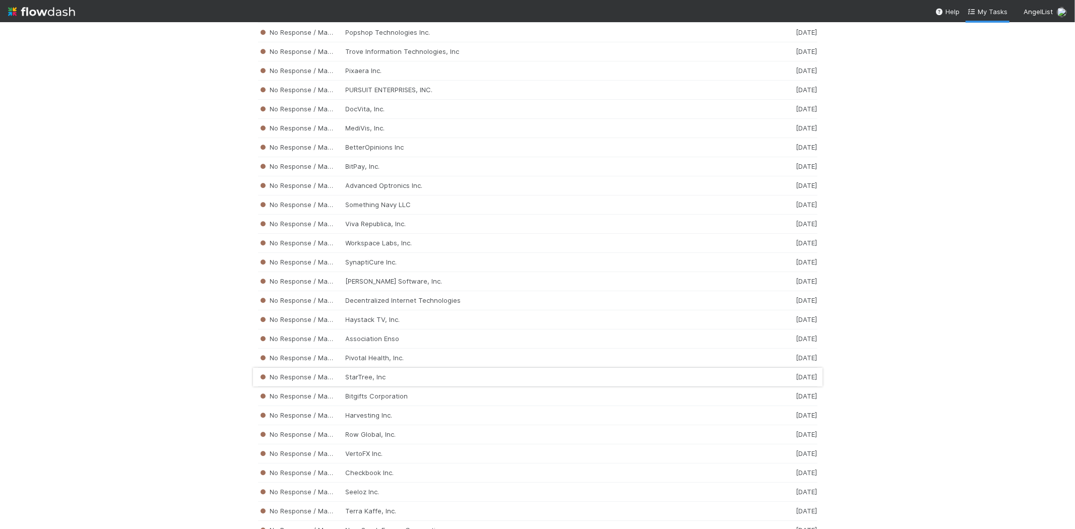
click at [385, 387] on div "No Response / Manual Review StarTree, Inc [DATE]" at bounding box center [537, 377] width 559 height 19
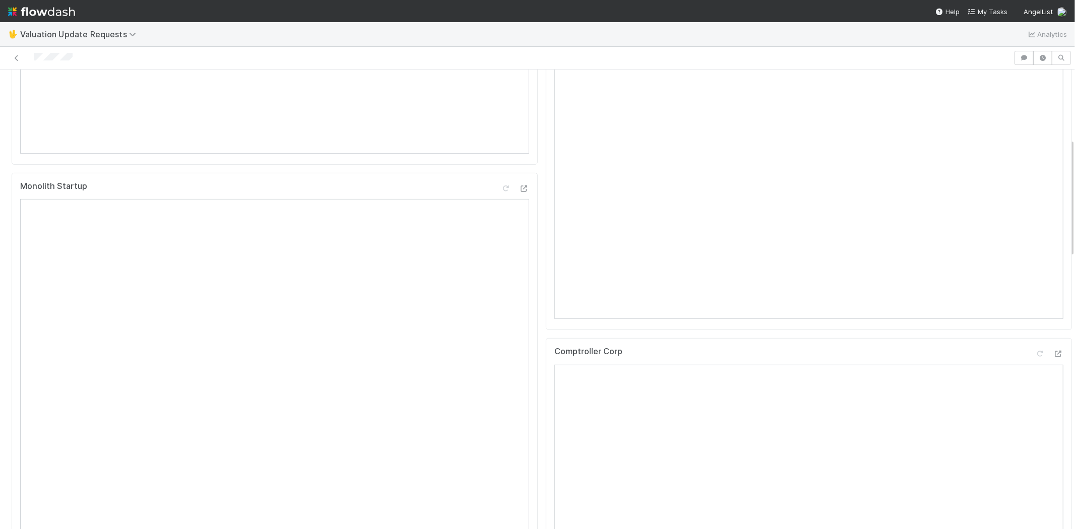
scroll to position [336, 0]
click at [35, 58] on div at bounding box center [506, 58] width 1005 height 14
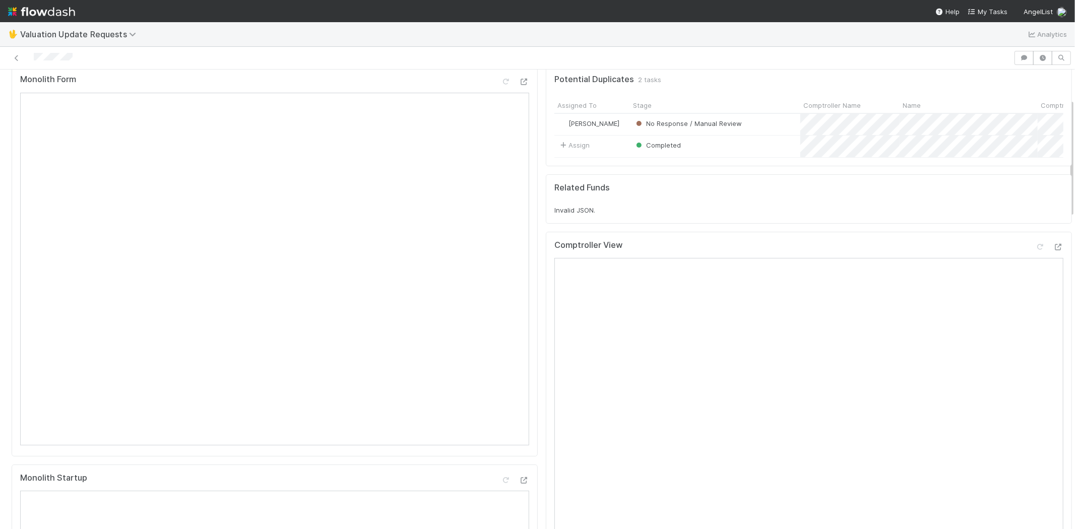
scroll to position [0, 0]
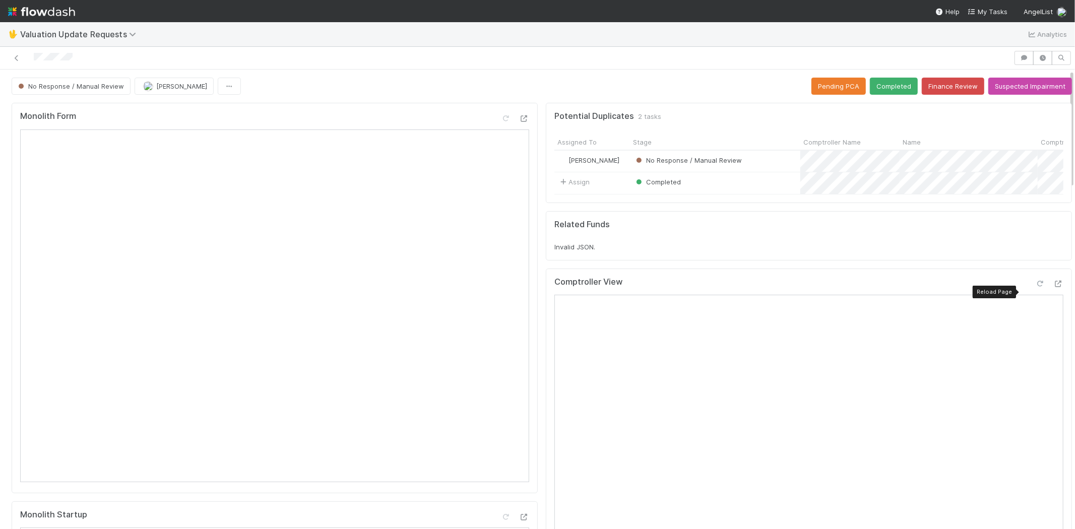
click at [1035, 287] on icon at bounding box center [1040, 284] width 10 height 7
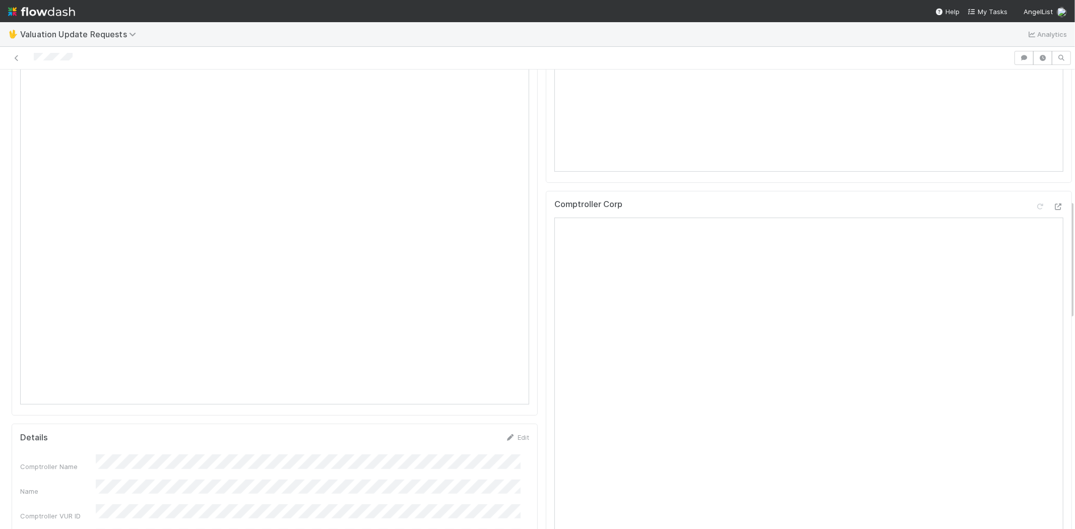
scroll to position [504, 0]
click at [1035, 182] on icon at bounding box center [1040, 178] width 10 height 7
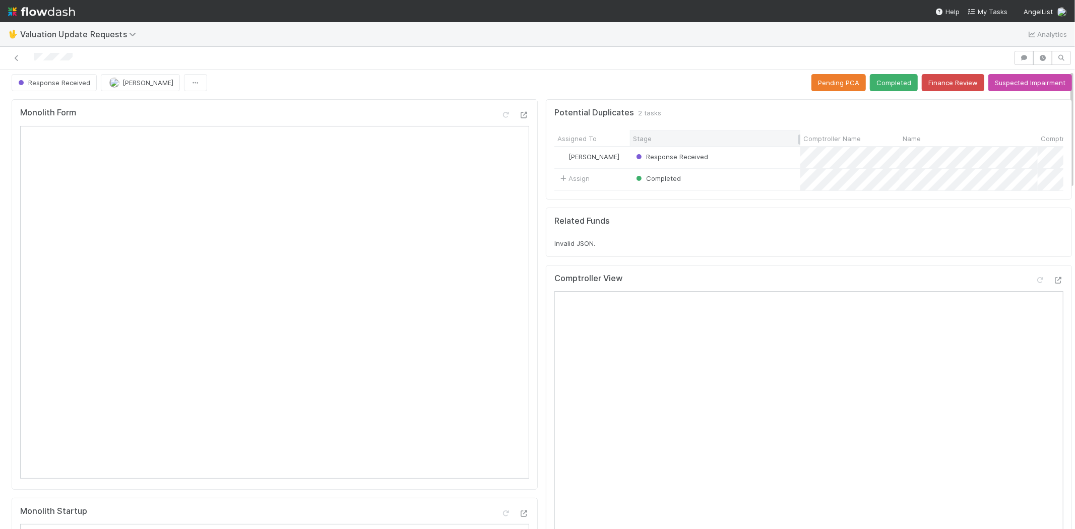
scroll to position [0, 0]
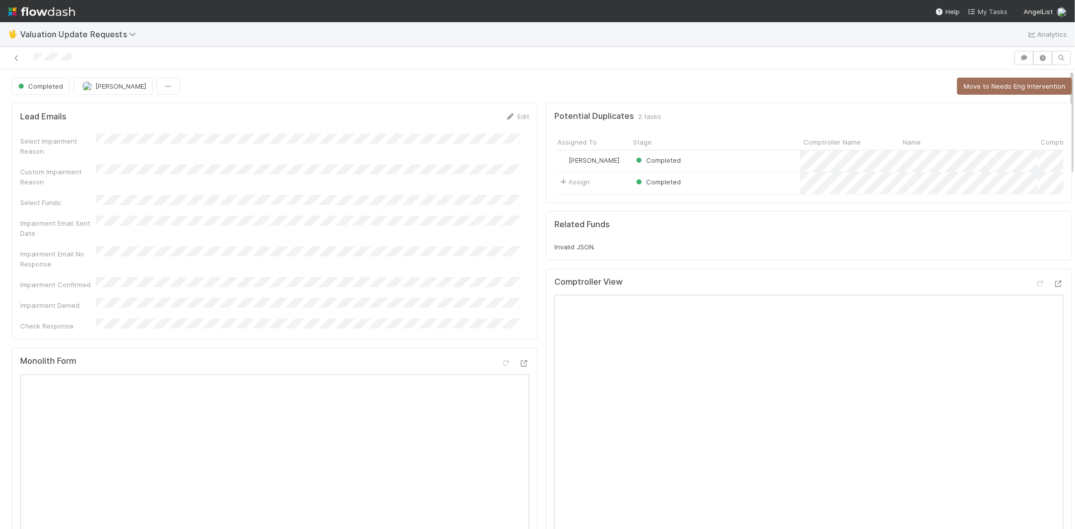
click at [986, 10] on span "My Tasks" at bounding box center [987, 12] width 40 height 8
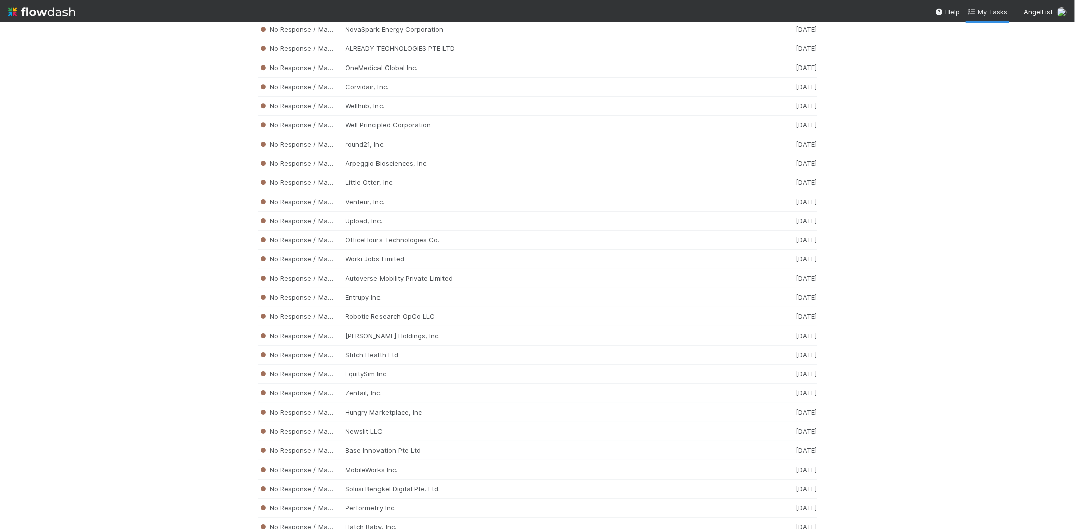
scroll to position [5879, 0]
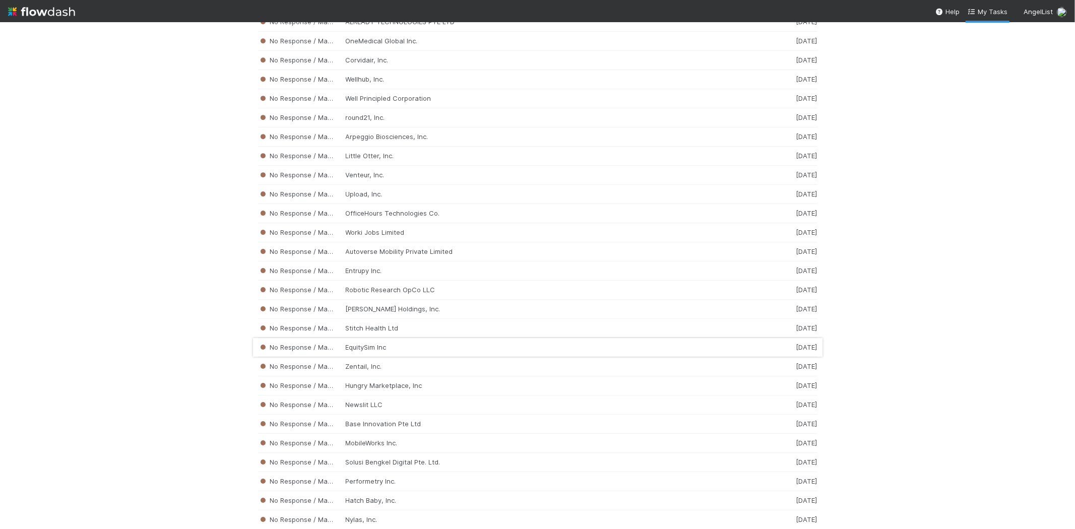
click at [406, 357] on div "No Response / Manual Review EquitySim Inc [DATE]" at bounding box center [537, 347] width 559 height 19
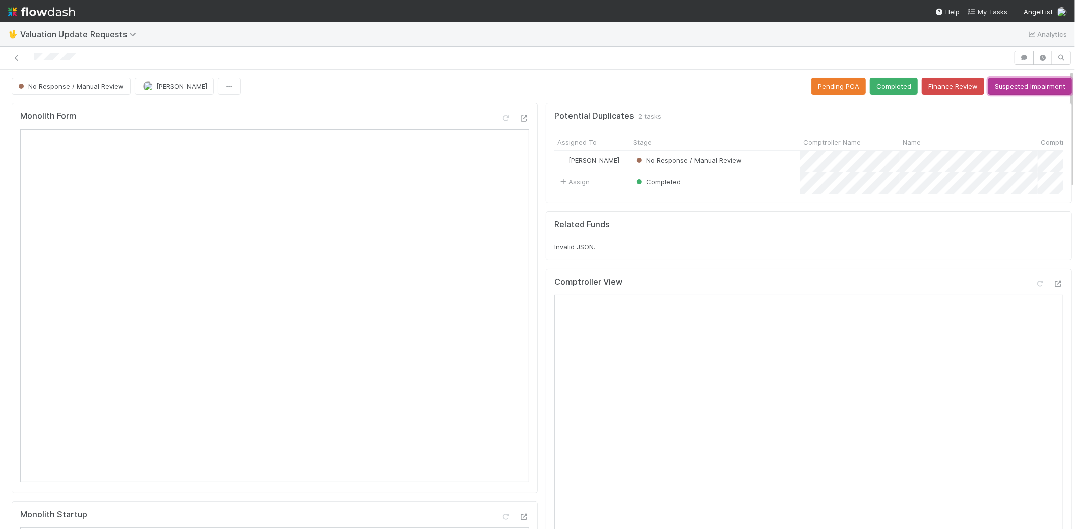
click at [1013, 87] on button "Suspected Impairment" at bounding box center [1030, 86] width 84 height 17
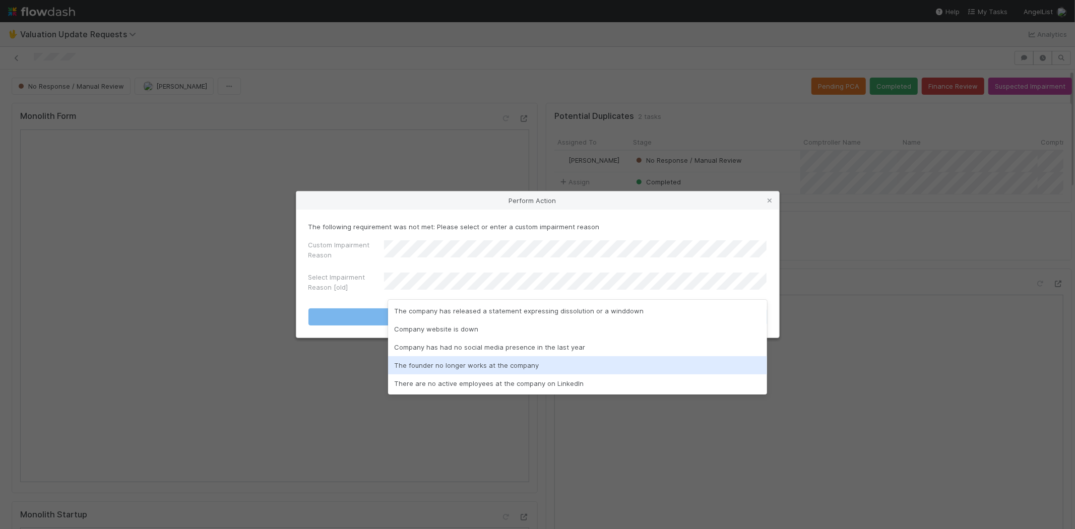
click at [484, 368] on div "The founder no longer works at the company" at bounding box center [577, 365] width 379 height 18
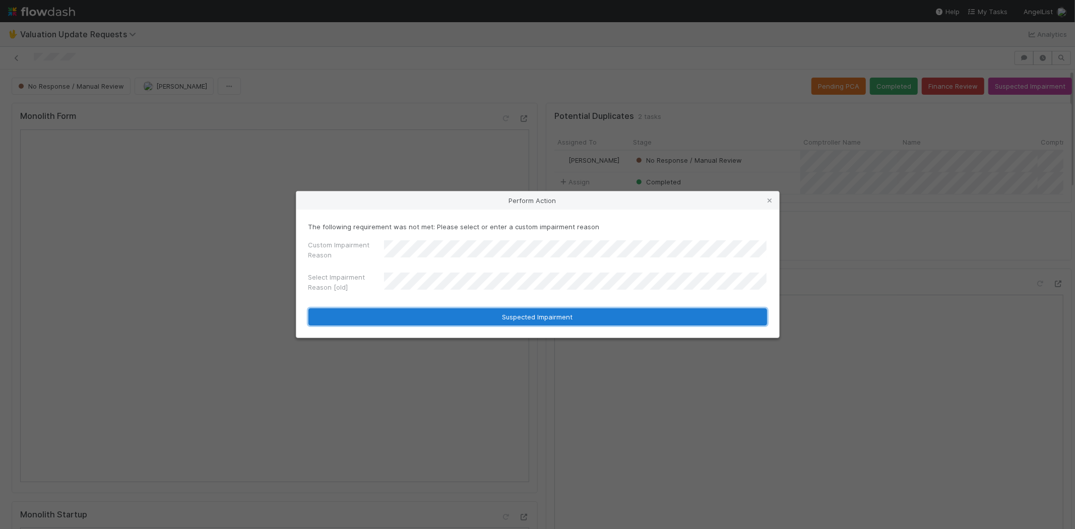
click at [550, 312] on button "Suspected Impairment" at bounding box center [537, 316] width 459 height 17
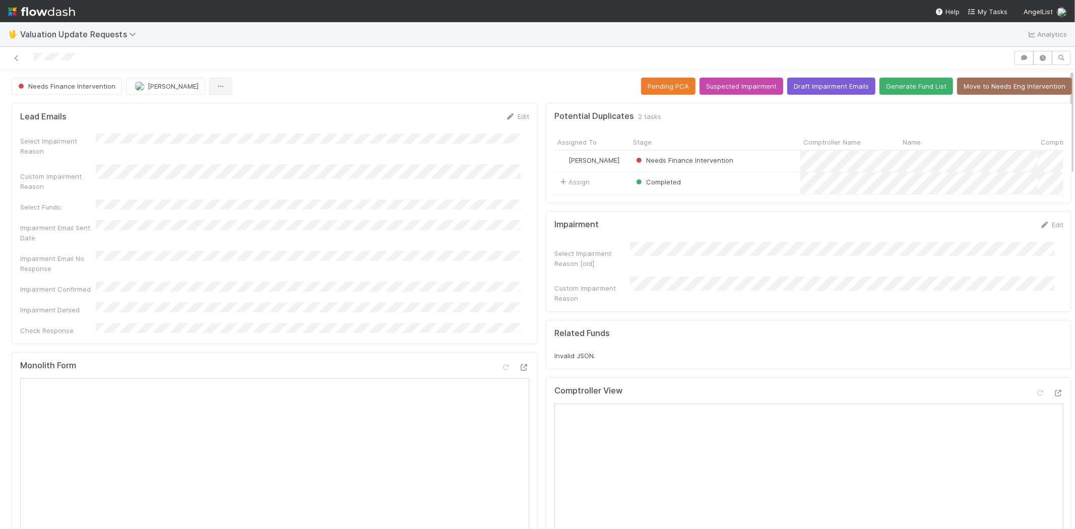
click at [34, 58] on div at bounding box center [506, 58] width 1005 height 14
click at [991, 8] on span "My Tasks" at bounding box center [987, 12] width 40 height 8
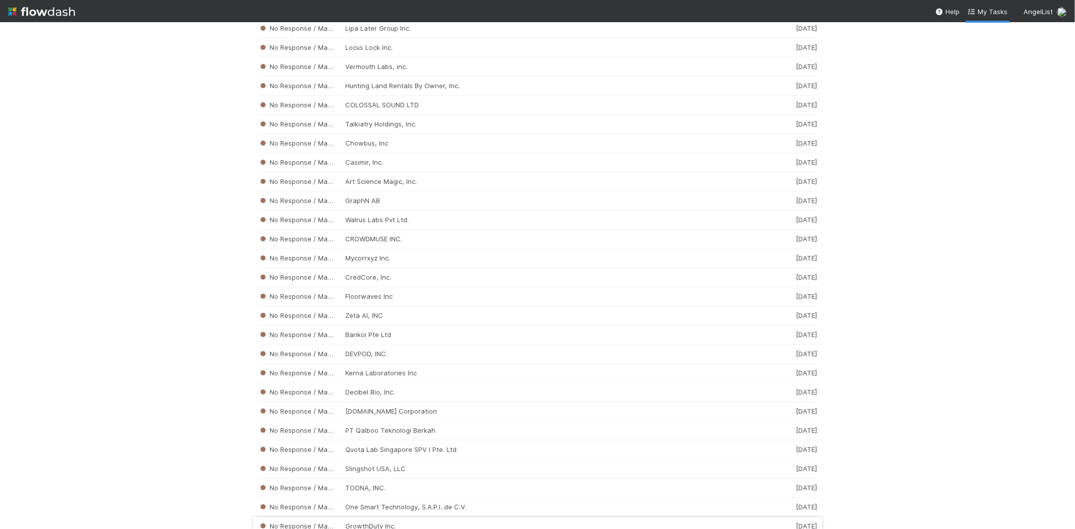
scroll to position [2519, 0]
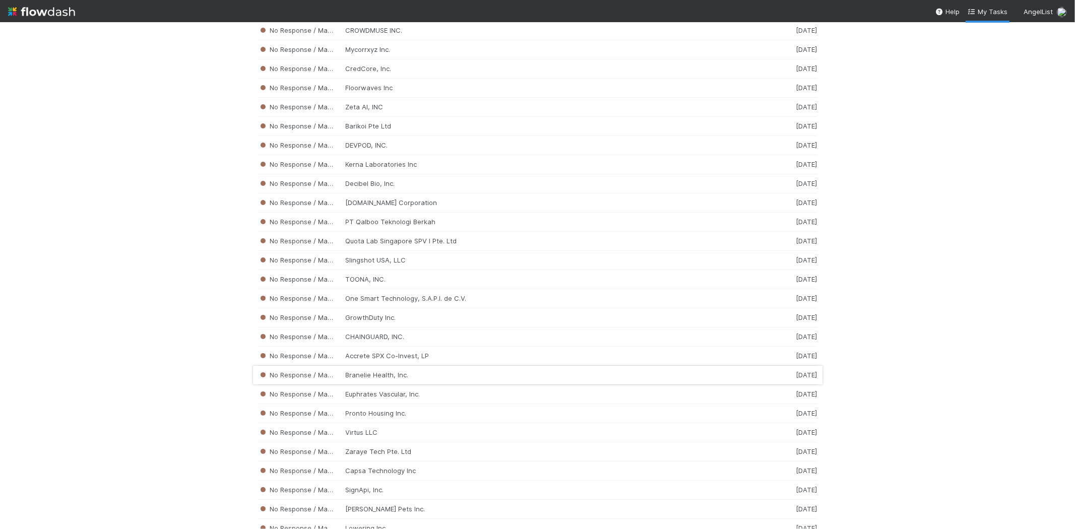
click at [436, 377] on div "No Response / Manual Review Branelie Health, Inc. [DATE]" at bounding box center [537, 375] width 559 height 19
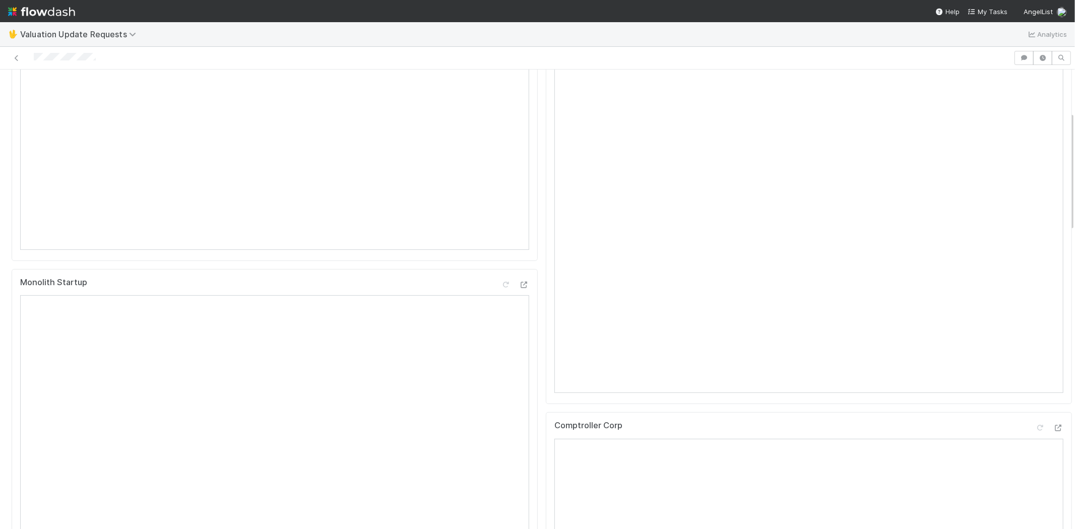
scroll to position [336, 0]
click at [979, 13] on span "My Tasks" at bounding box center [987, 12] width 40 height 8
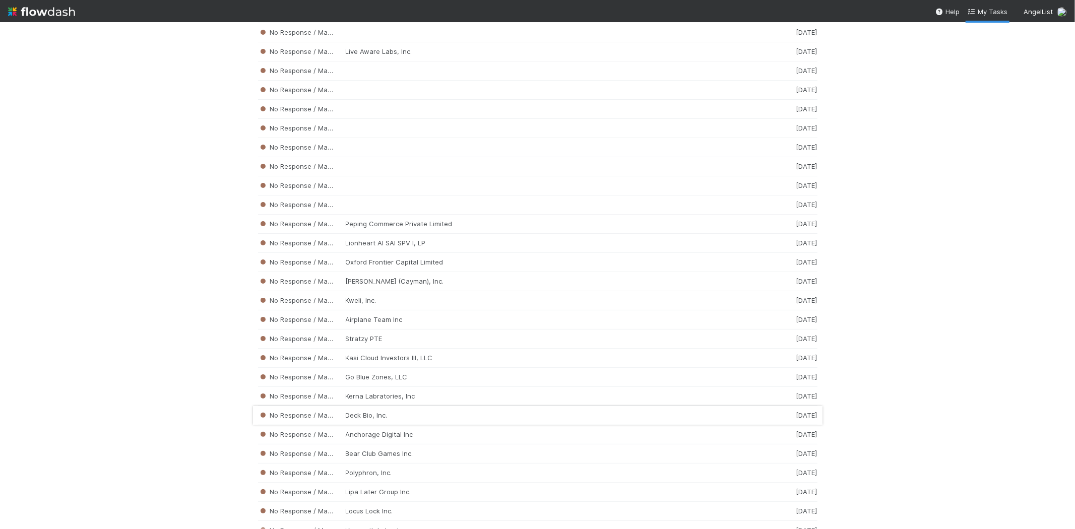
scroll to position [1903, 0]
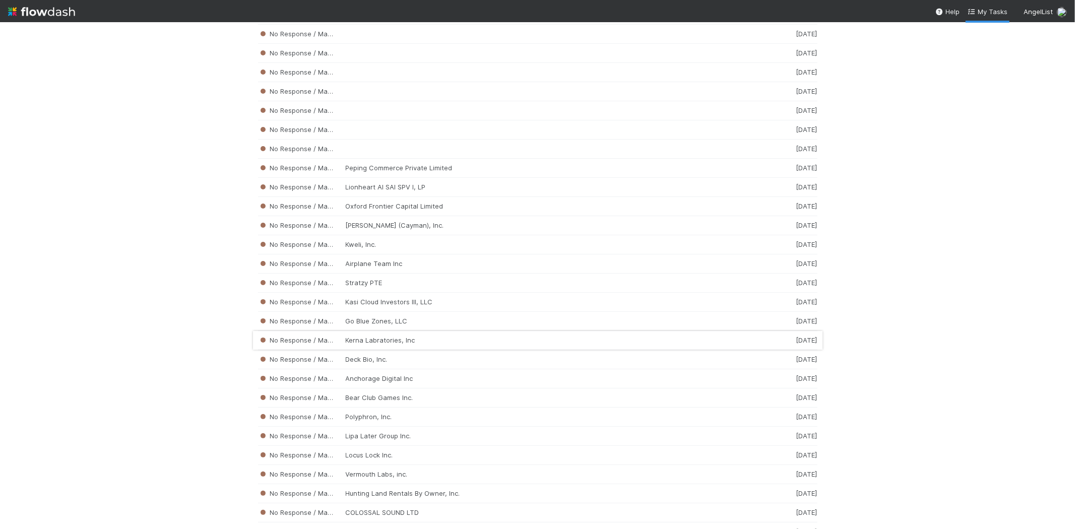
click at [390, 350] on div "No Response / Manual Review Kerna Labratories, Inc [DATE]" at bounding box center [537, 340] width 559 height 19
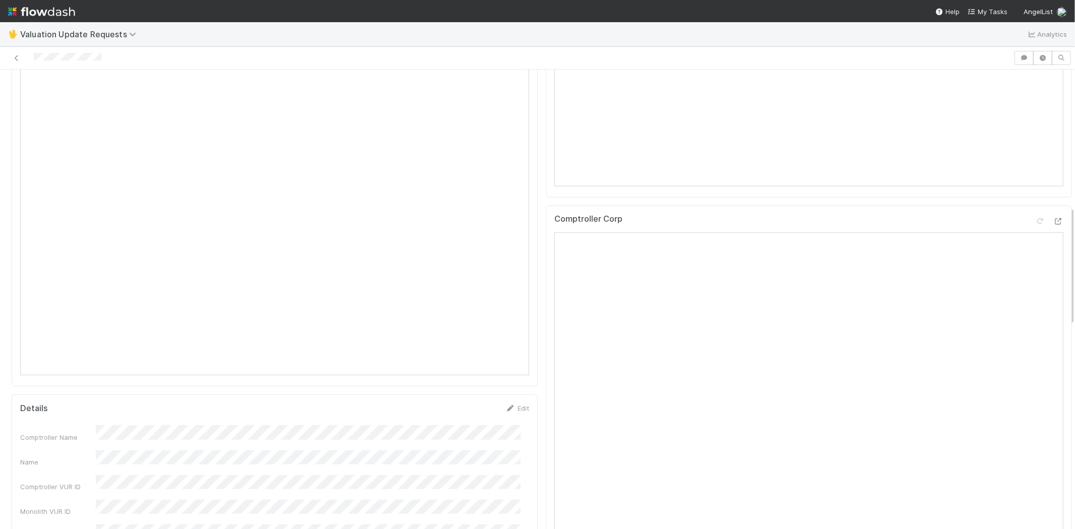
scroll to position [504, 0]
click at [998, 11] on span "My Tasks" at bounding box center [987, 12] width 40 height 8
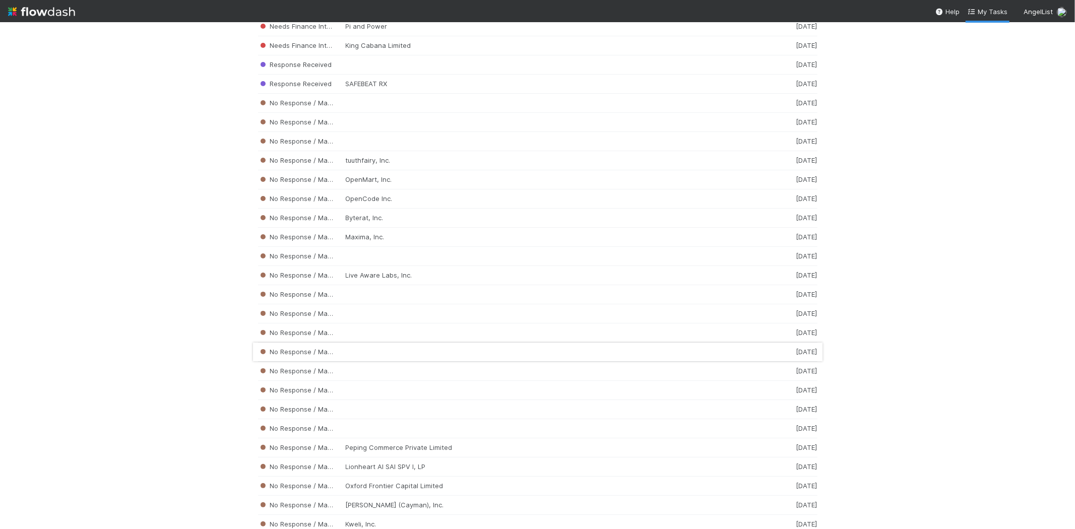
scroll to position [2015, 0]
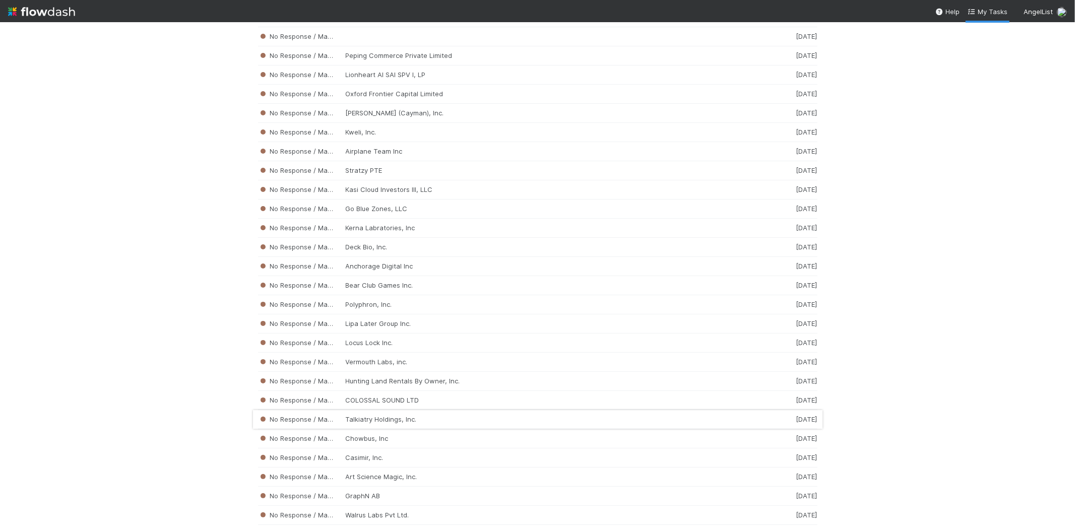
click at [417, 423] on div "No Response / Manual Review Talkiatry Holdings, Inc. [DATE]" at bounding box center [537, 419] width 559 height 19
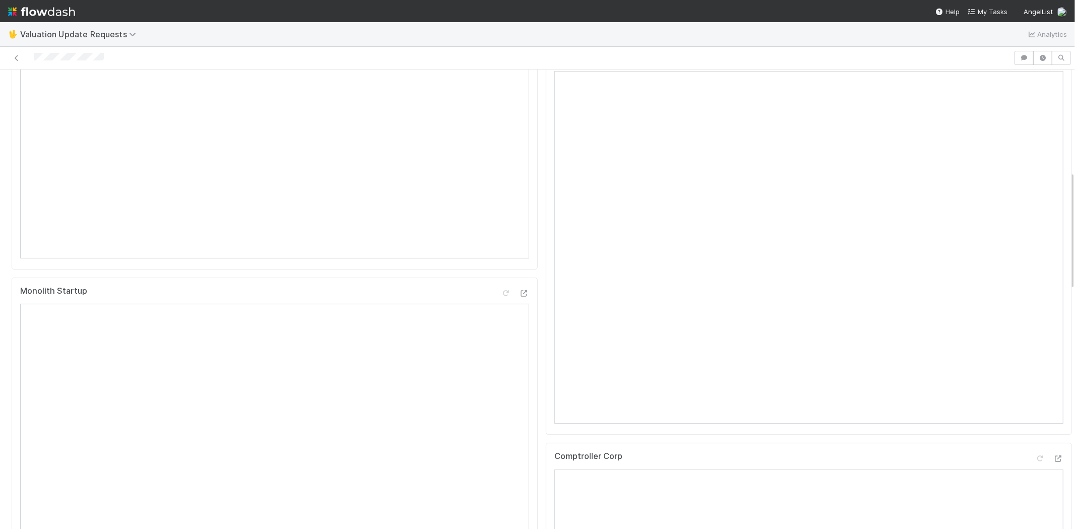
scroll to position [391, 0]
drag, startPoint x: 112, startPoint y: 56, endPoint x: 34, endPoint y: 49, distance: 79.0
click at [34, 49] on div at bounding box center [537, 58] width 1075 height 23
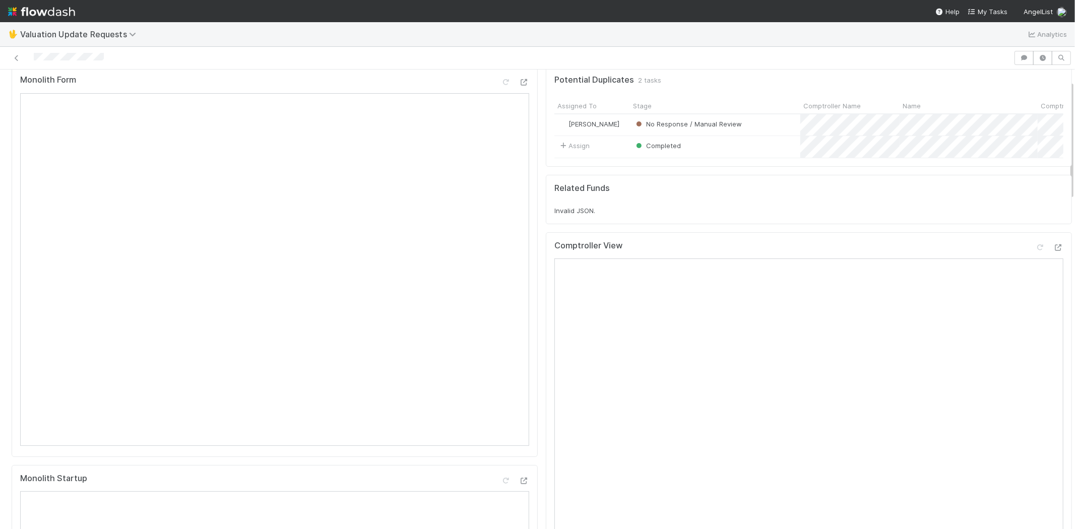
scroll to position [56, 0]
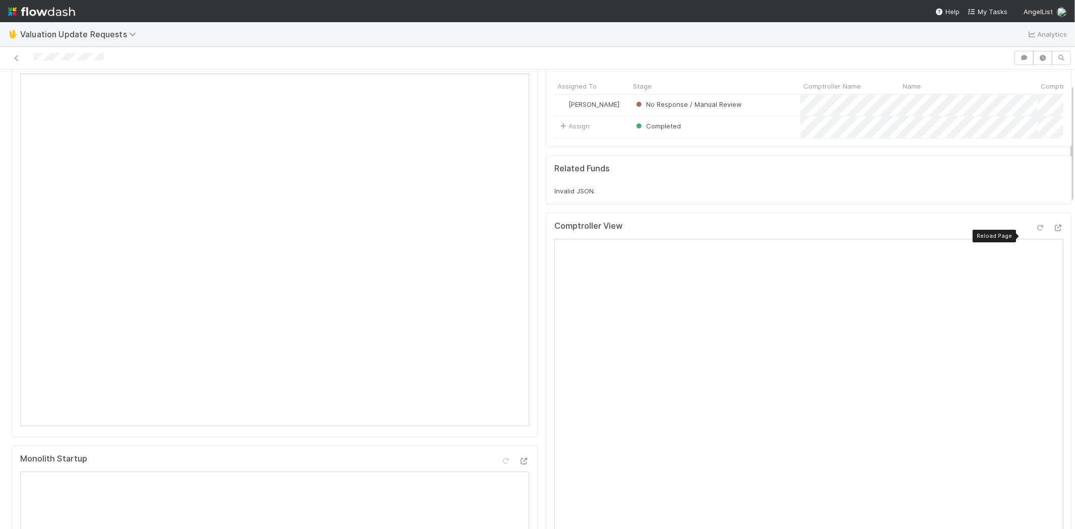
click at [1035, 233] on div at bounding box center [1040, 228] width 10 height 10
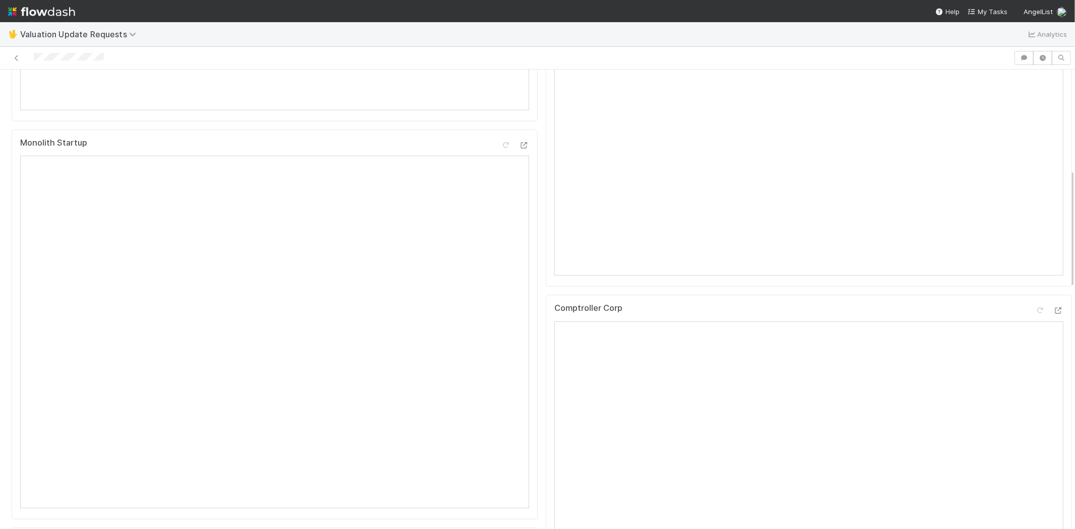
scroll to position [391, 0]
click at [1035, 294] on icon at bounding box center [1040, 291] width 10 height 7
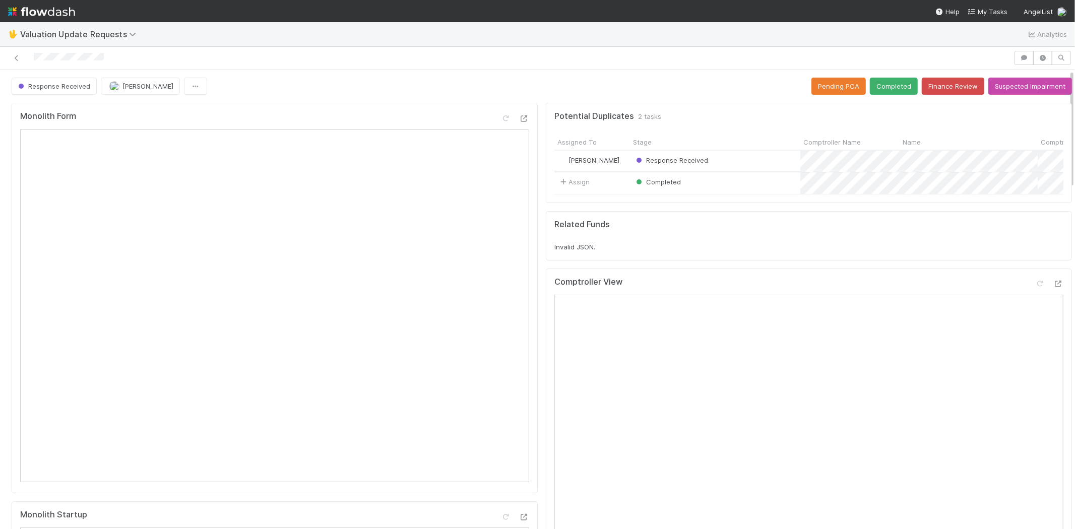
scroll to position [0, 0]
click at [887, 87] on button "Completed" at bounding box center [894, 86] width 48 height 17
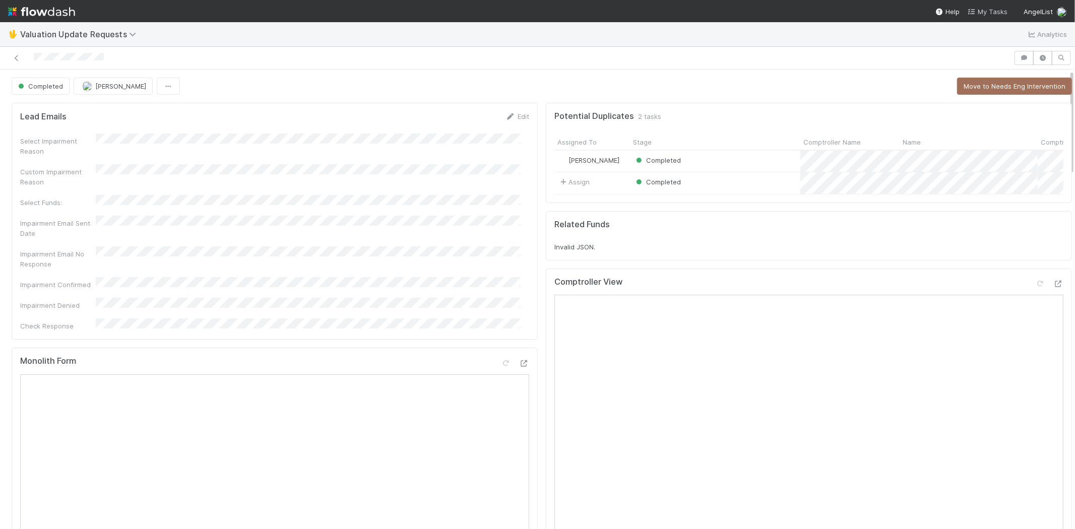
click at [991, 12] on span "My Tasks" at bounding box center [987, 12] width 40 height 8
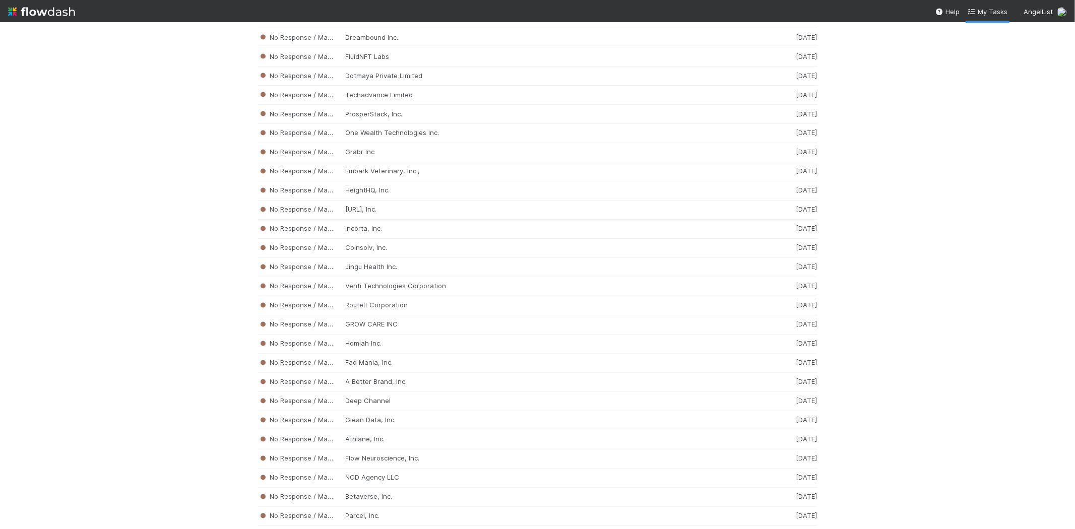
scroll to position [4742, 0]
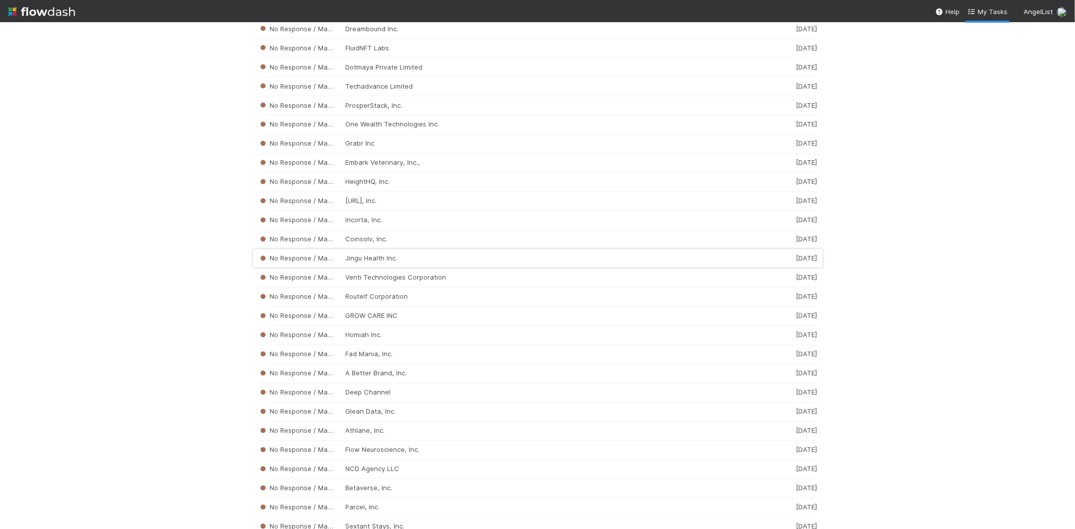
click at [361, 269] on div "No Response / Manual Review Jingu Health Inc. [DATE]" at bounding box center [537, 258] width 559 height 19
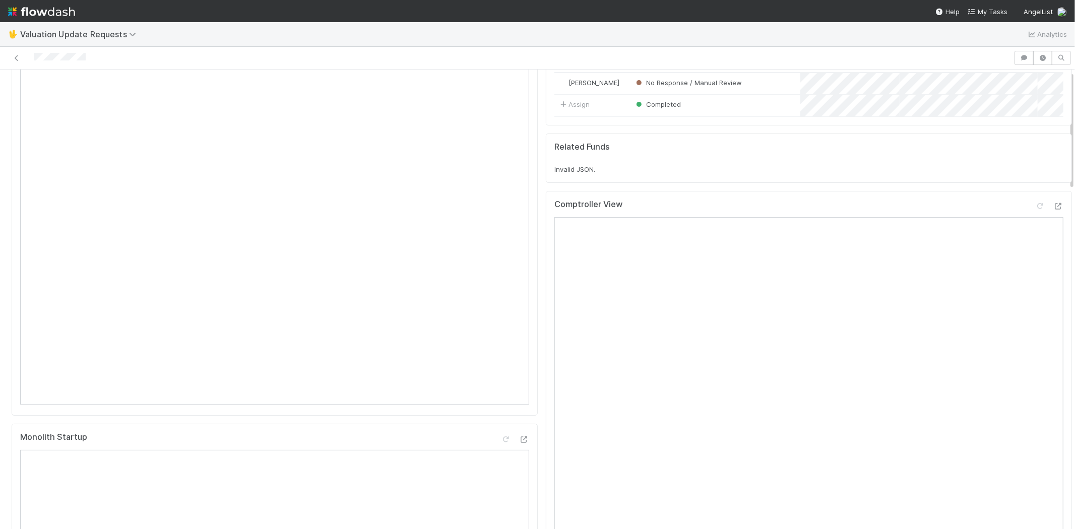
scroll to position [336, 0]
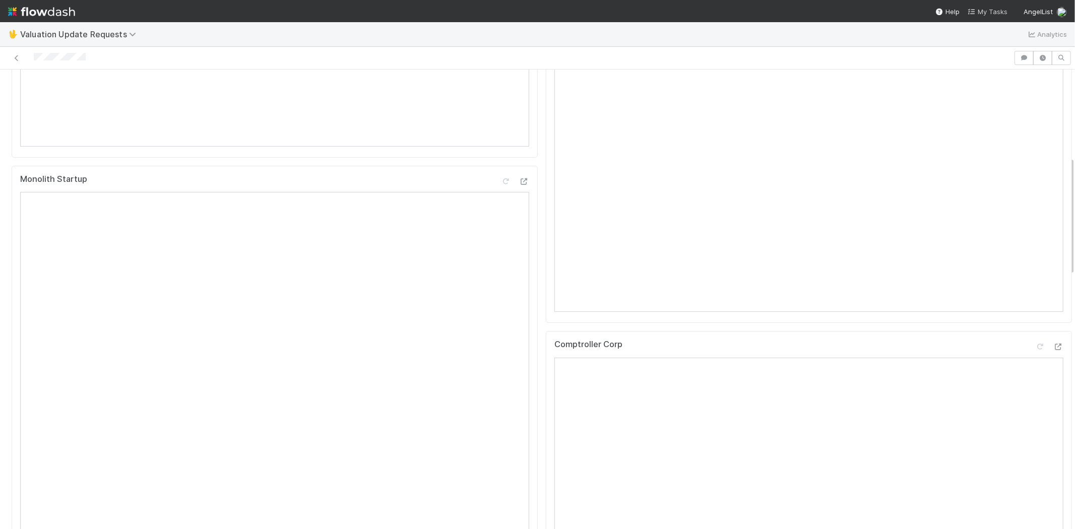
click at [988, 9] on span "My Tasks" at bounding box center [987, 12] width 40 height 8
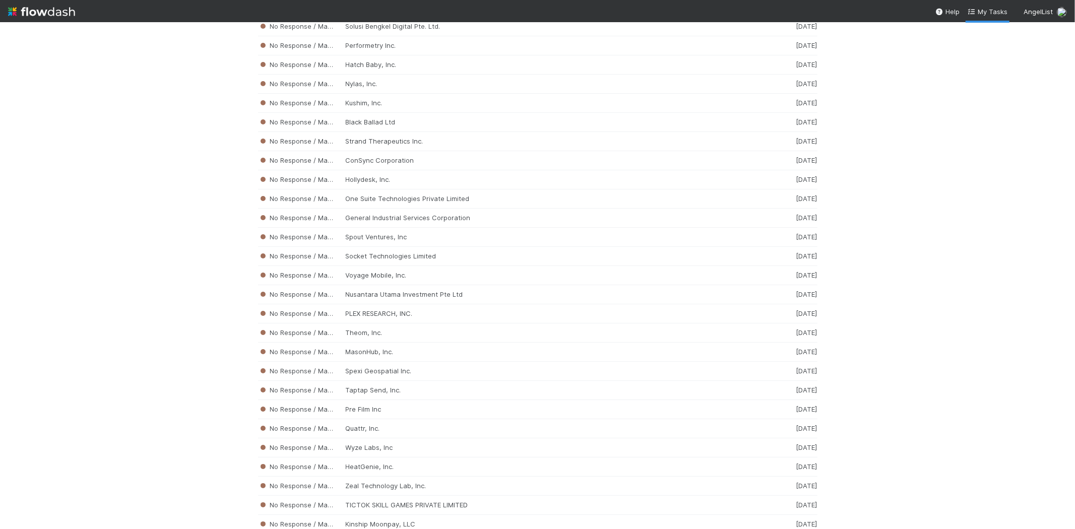
scroll to position [6352, 0]
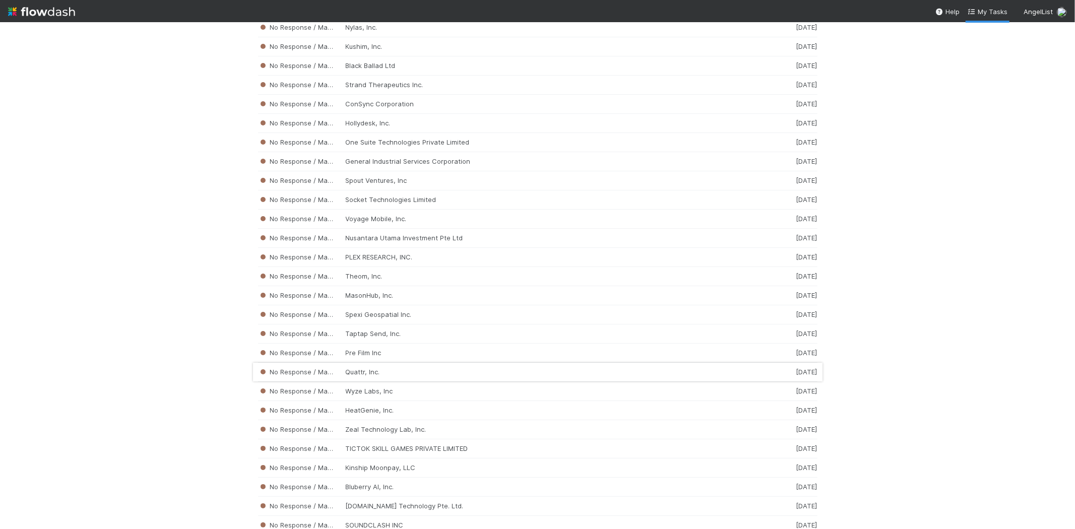
click at [369, 382] on div "No Response / Manual Review Quattr, Inc. [DATE]" at bounding box center [537, 372] width 559 height 19
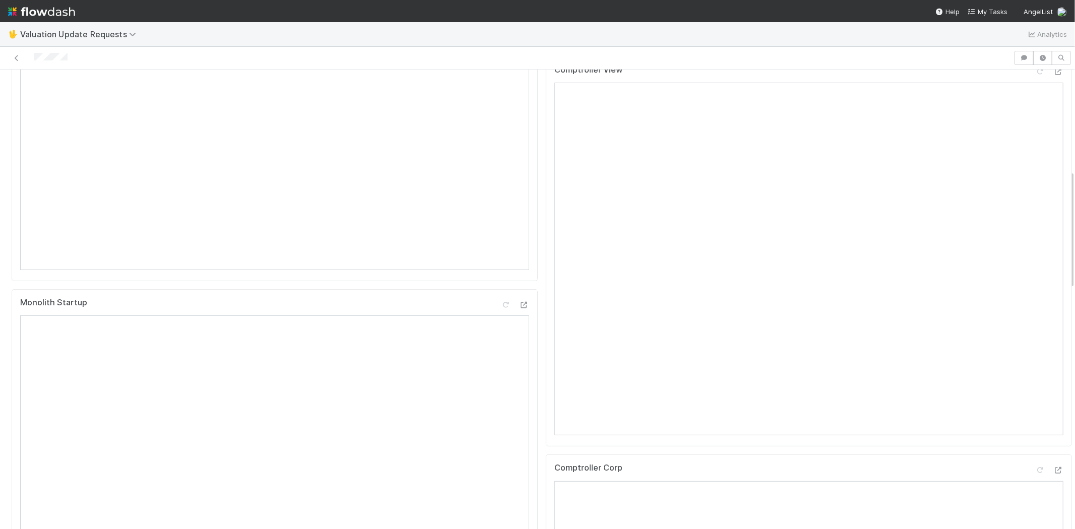
scroll to position [391, 0]
drag, startPoint x: 79, startPoint y: 56, endPoint x: 32, endPoint y: 53, distance: 46.9
click at [32, 53] on div at bounding box center [506, 58] width 1005 height 14
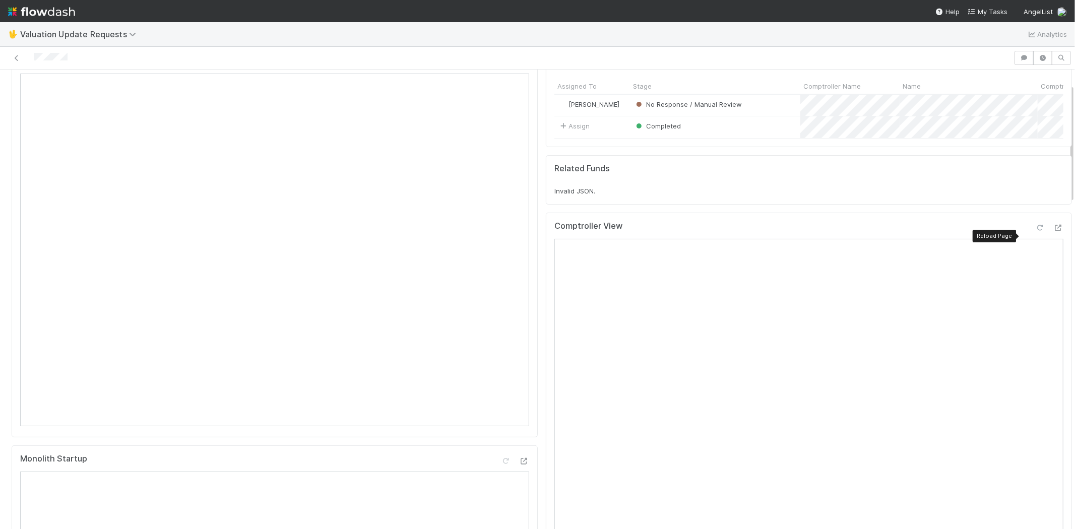
click at [1035, 231] on icon at bounding box center [1040, 228] width 10 height 7
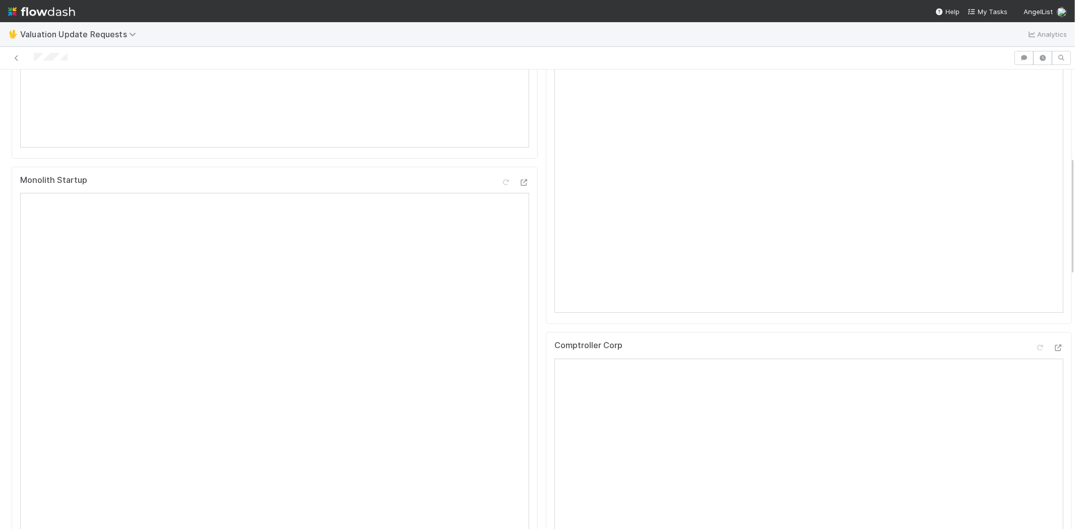
scroll to position [336, 0]
click at [1035, 350] on icon at bounding box center [1040, 347] width 10 height 7
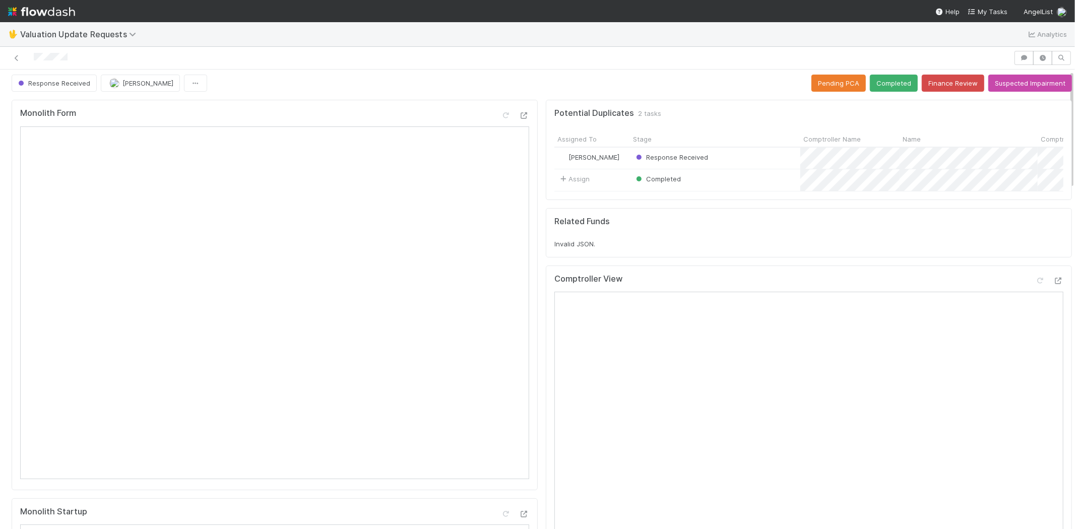
scroll to position [0, 0]
click at [877, 78] on button "Completed" at bounding box center [894, 86] width 48 height 17
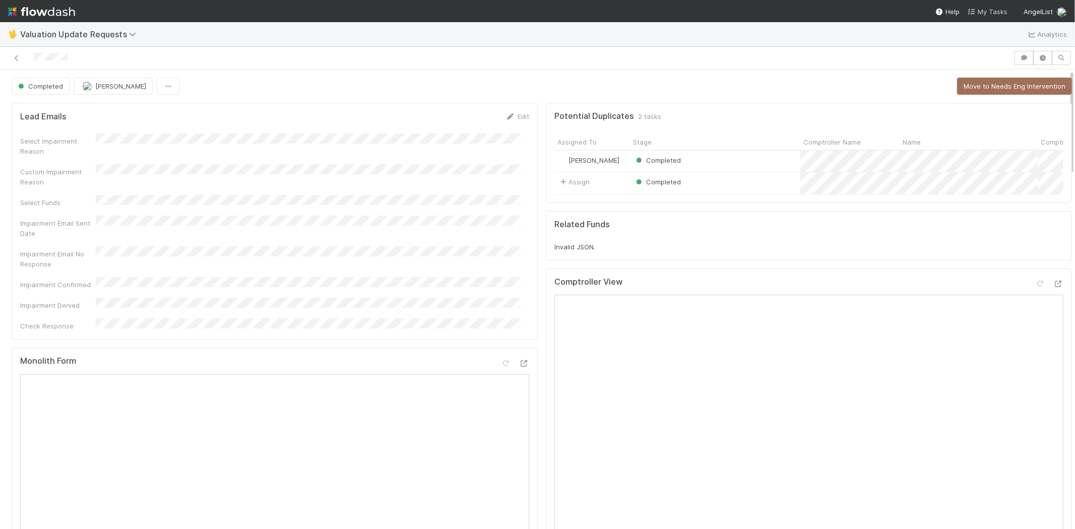
click at [998, 11] on span "My Tasks" at bounding box center [987, 12] width 40 height 8
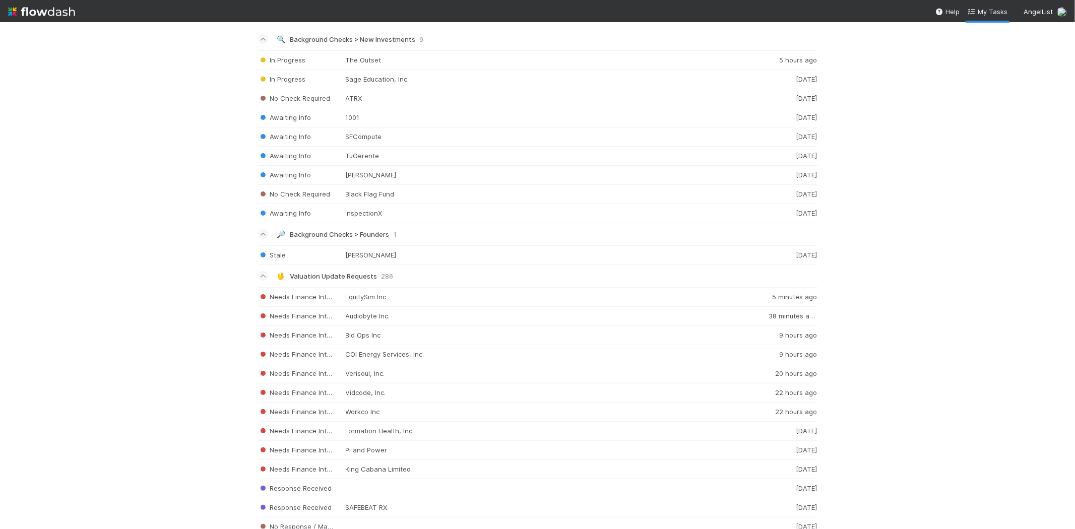
scroll to position [1192, 0]
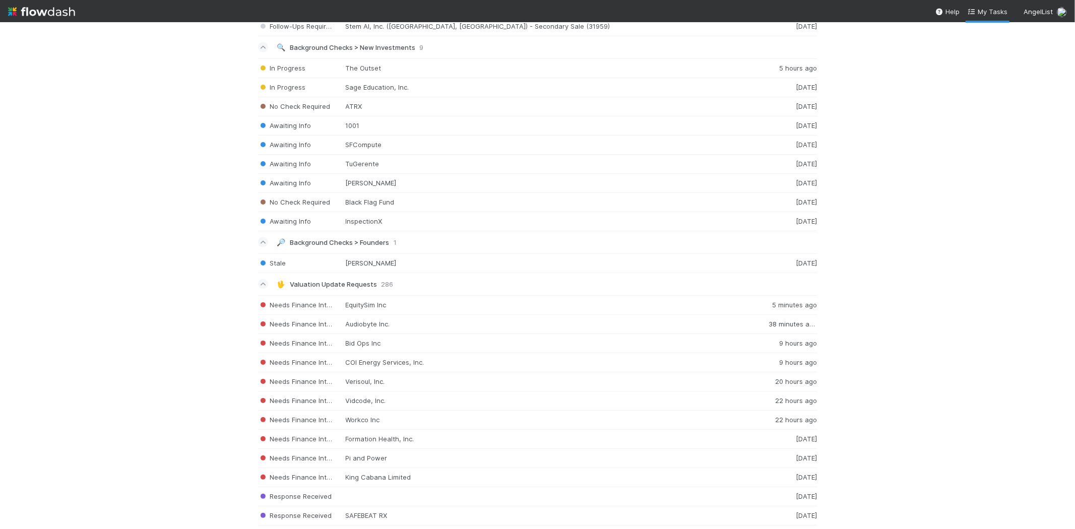
click at [993, 5] on nav "Help My Tasks AngelList" at bounding box center [537, 11] width 1075 height 22
click at [998, 8] on span "My Tasks" at bounding box center [987, 12] width 40 height 8
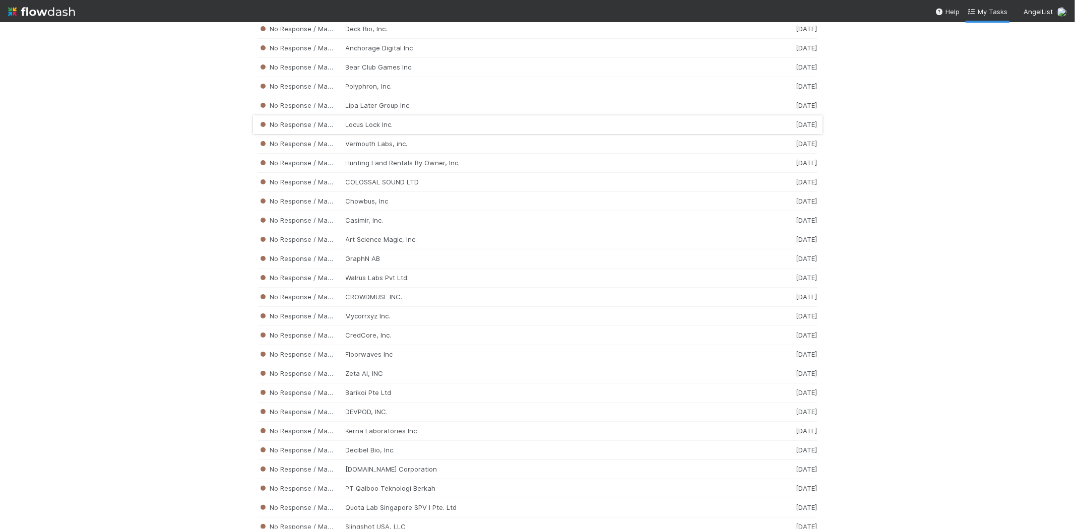
scroll to position [2311, 0]
click at [406, 379] on div "No Response / Manual Review Decibel Bio, Inc. [DATE]" at bounding box center [537, 372] width 559 height 19
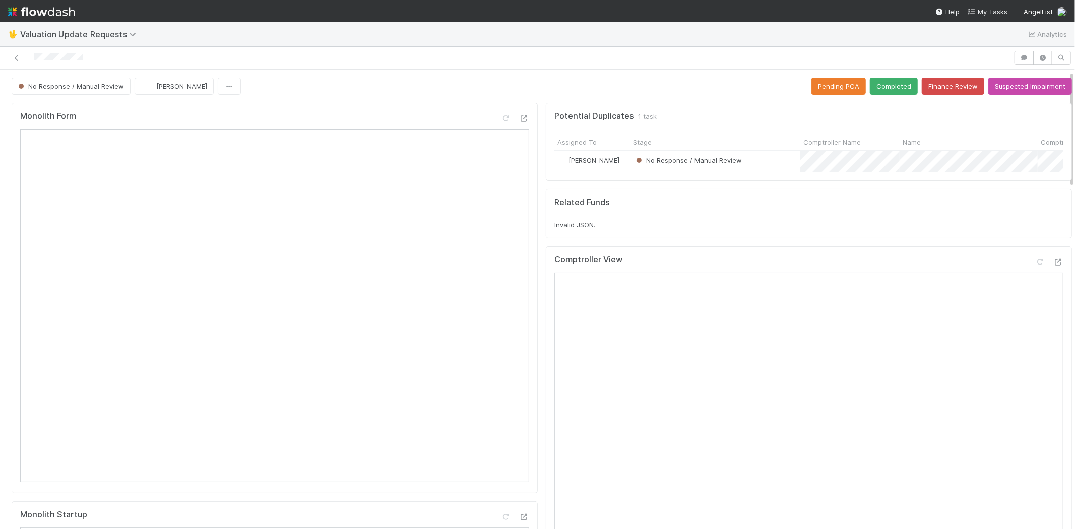
scroll to position [336, 0]
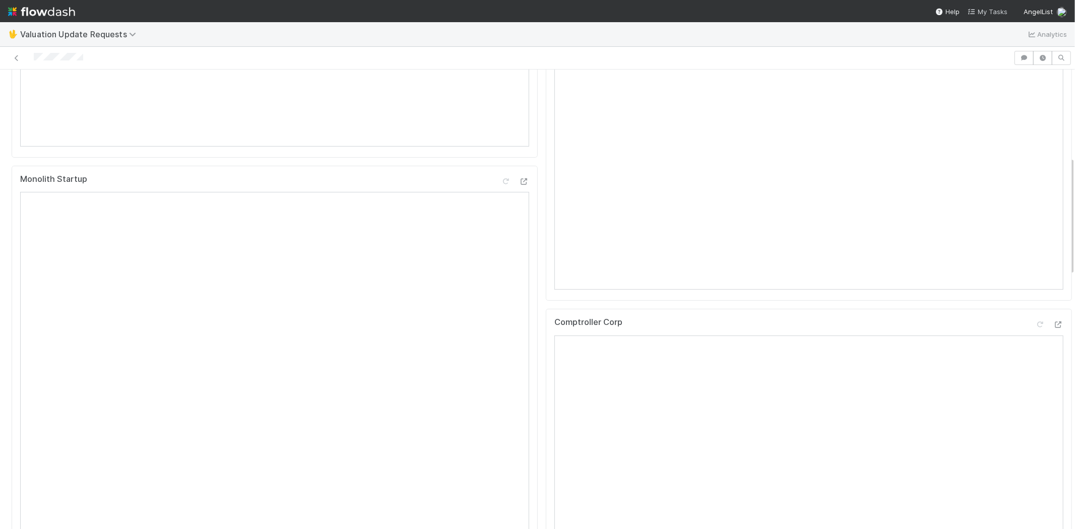
click at [984, 9] on span "My Tasks" at bounding box center [987, 12] width 40 height 8
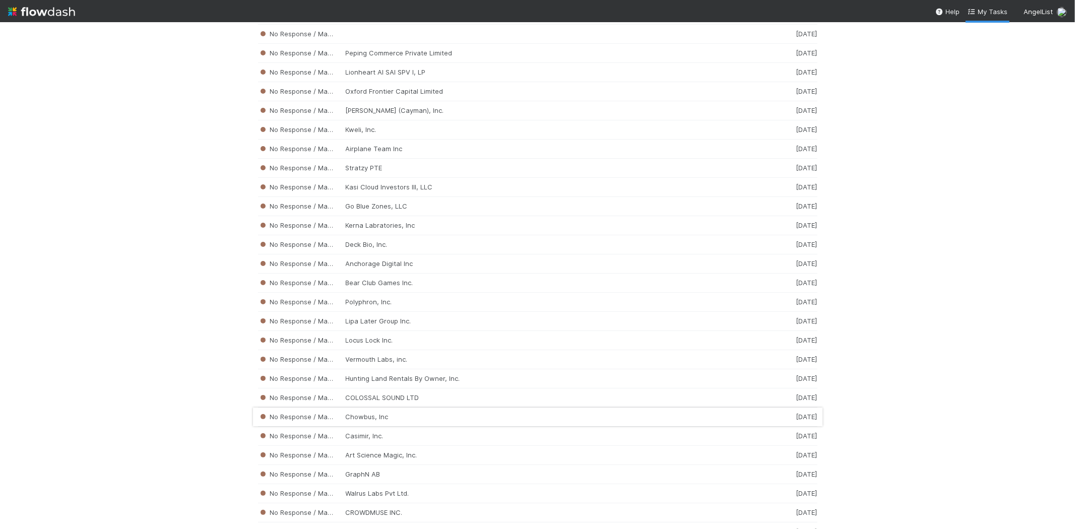
scroll to position [2127, 0]
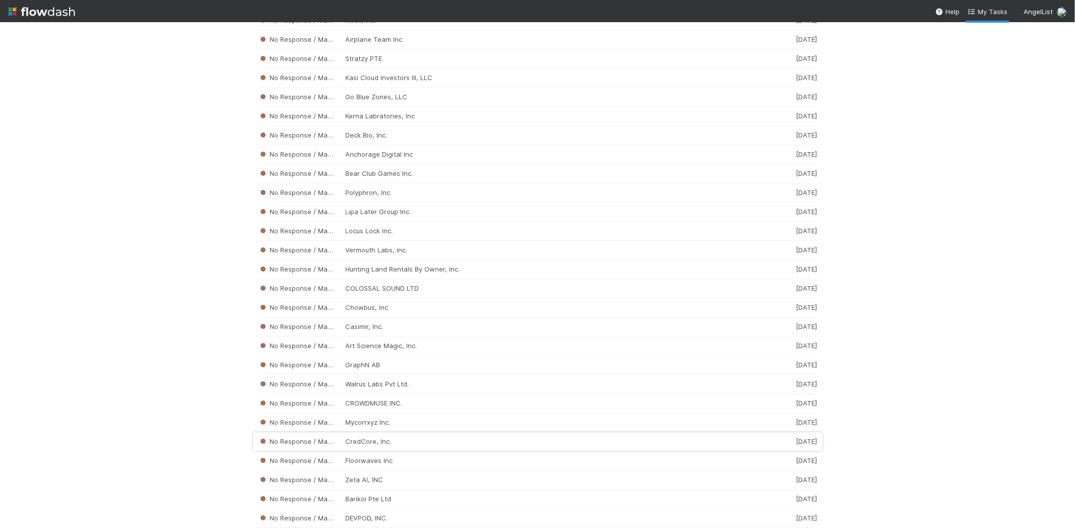
click at [386, 448] on div "No Response / Manual Review CredCore, Inc. [DATE]" at bounding box center [537, 441] width 559 height 19
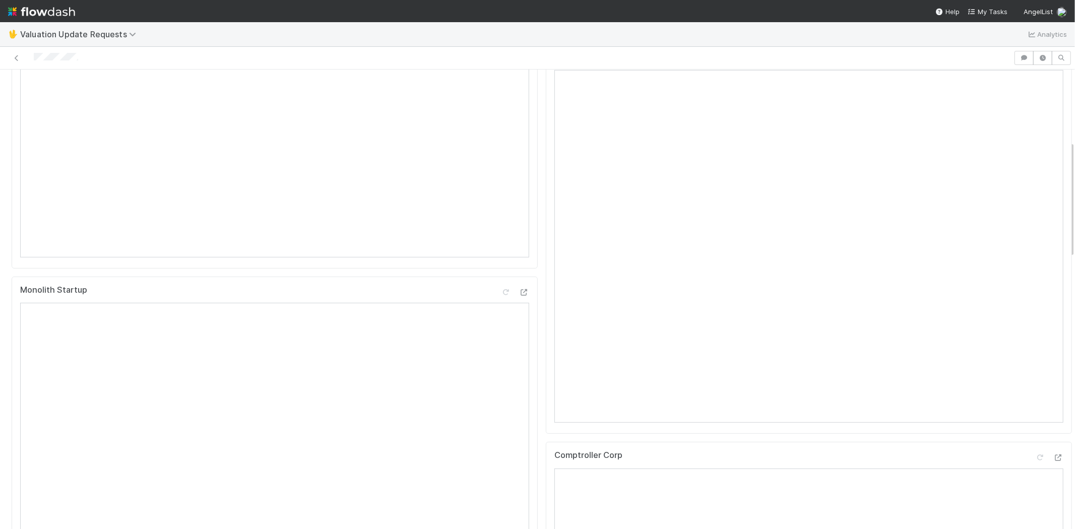
scroll to position [280, 0]
click at [33, 54] on div at bounding box center [506, 58] width 1005 height 14
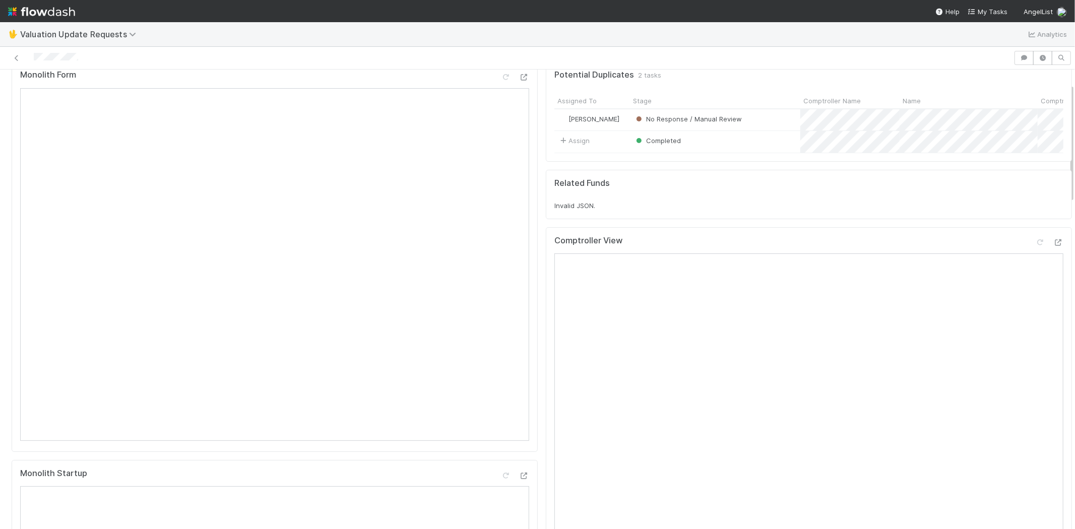
scroll to position [0, 0]
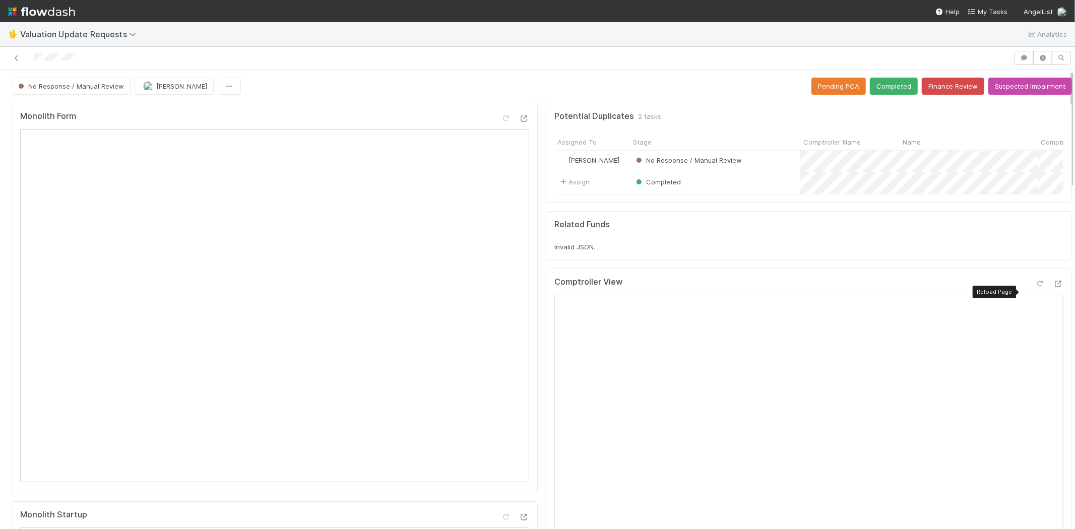
click at [1035, 287] on icon at bounding box center [1040, 284] width 10 height 7
